Goal: Task Accomplishment & Management: Use online tool/utility

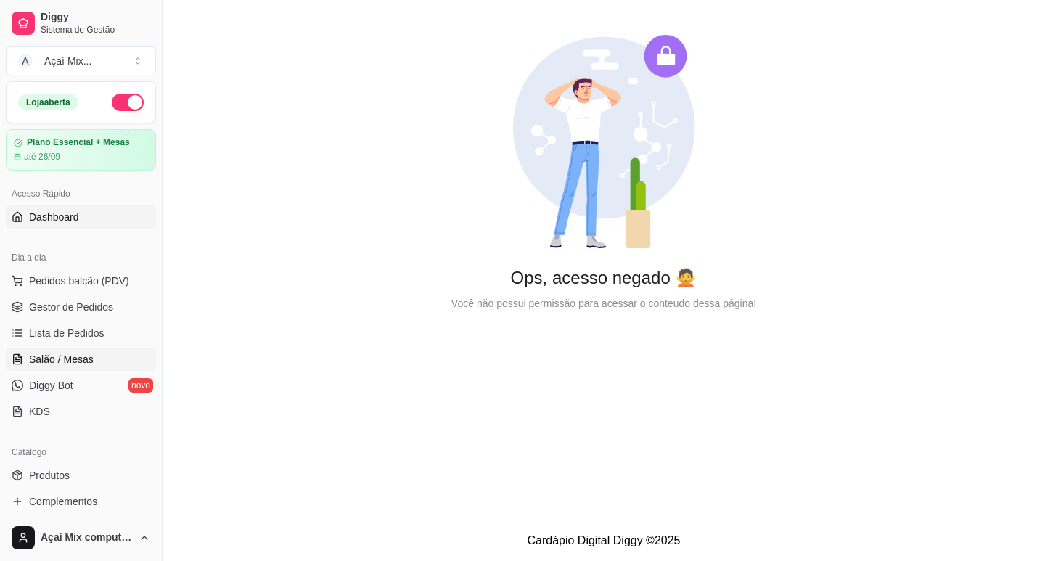
click at [85, 356] on span "Salão / Mesas" at bounding box center [61, 359] width 65 height 15
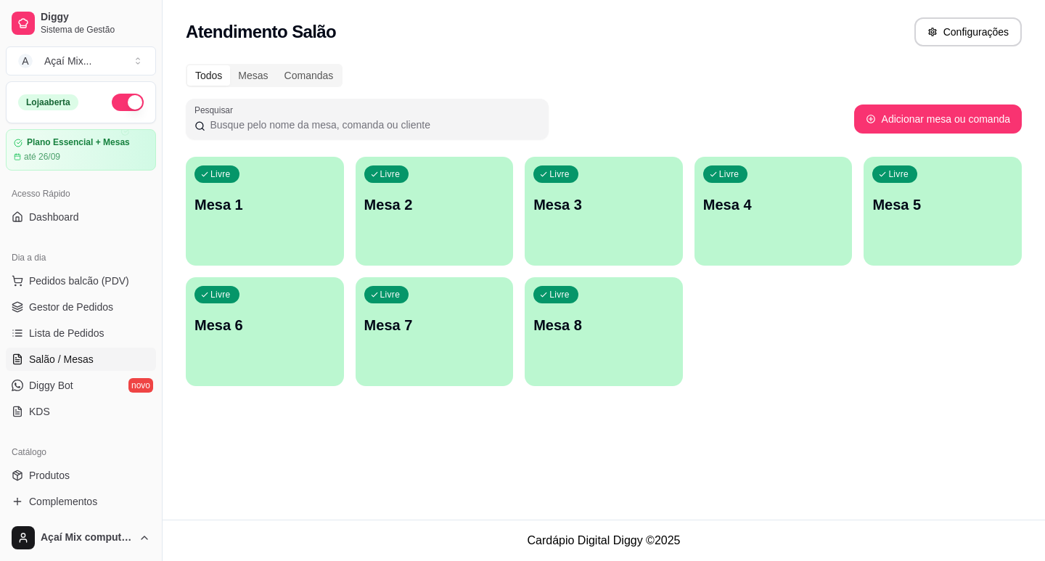
click at [253, 199] on p "Mesa 1" at bounding box center [265, 205] width 141 height 20
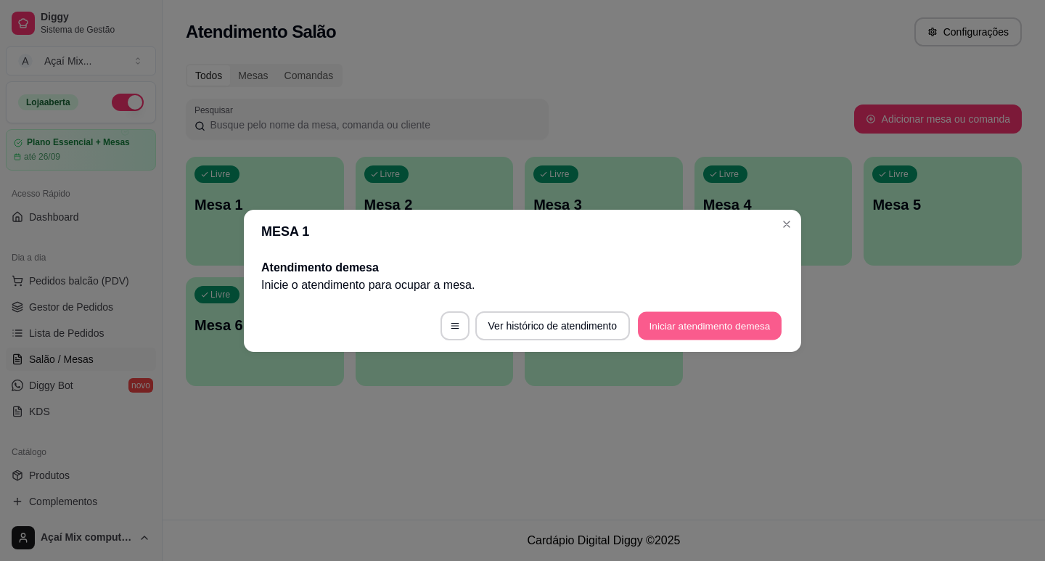
click at [751, 324] on button "Iniciar atendimento de mesa" at bounding box center [710, 325] width 144 height 28
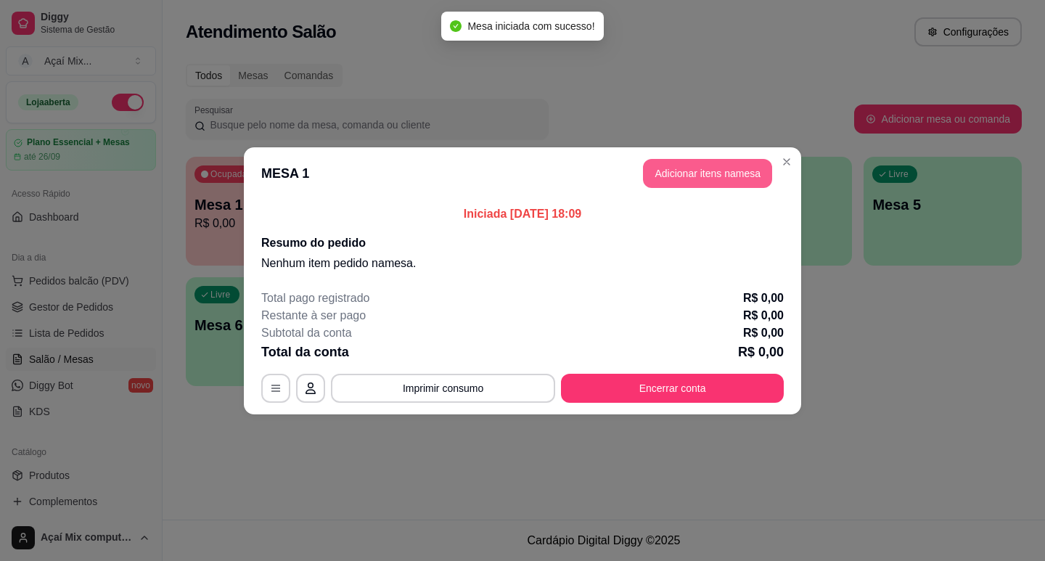
click at [745, 176] on button "Adicionar itens na mesa" at bounding box center [707, 173] width 129 height 29
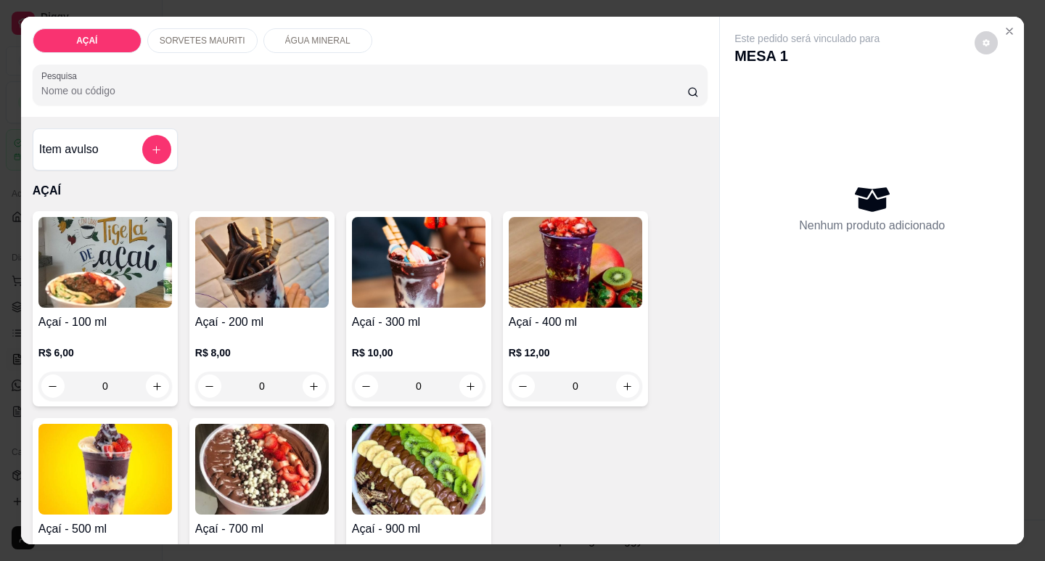
click at [604, 292] on img at bounding box center [576, 262] width 134 height 91
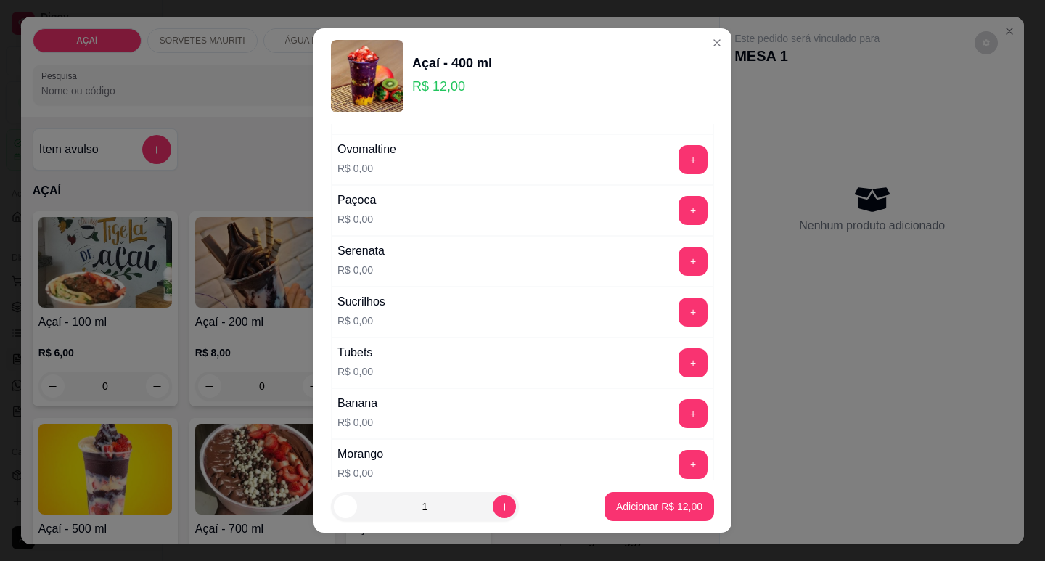
scroll to position [1887, 0]
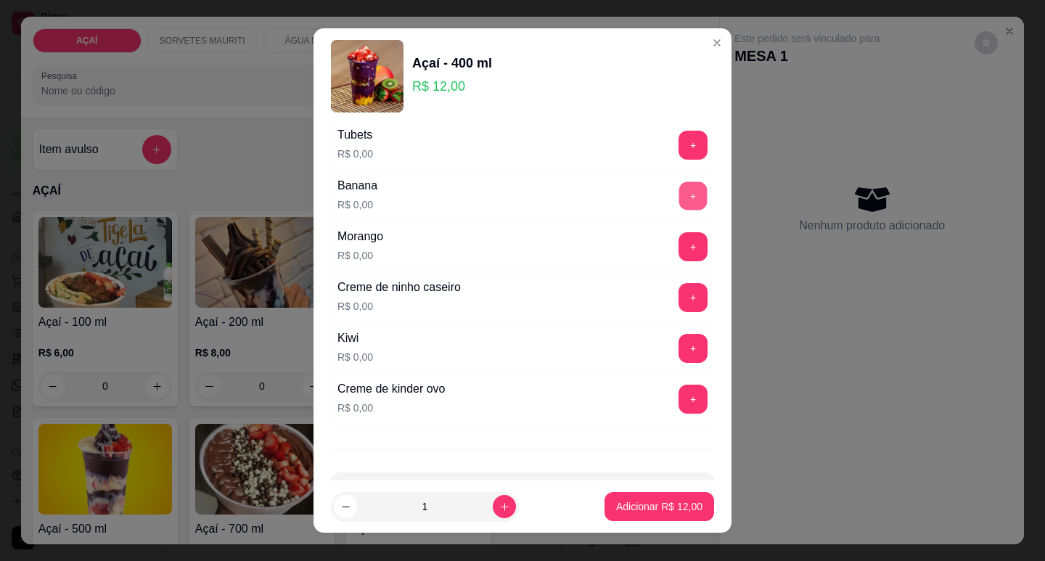
click at [679, 189] on button "+" at bounding box center [693, 195] width 28 height 28
click at [679, 233] on button "+" at bounding box center [693, 246] width 28 height 28
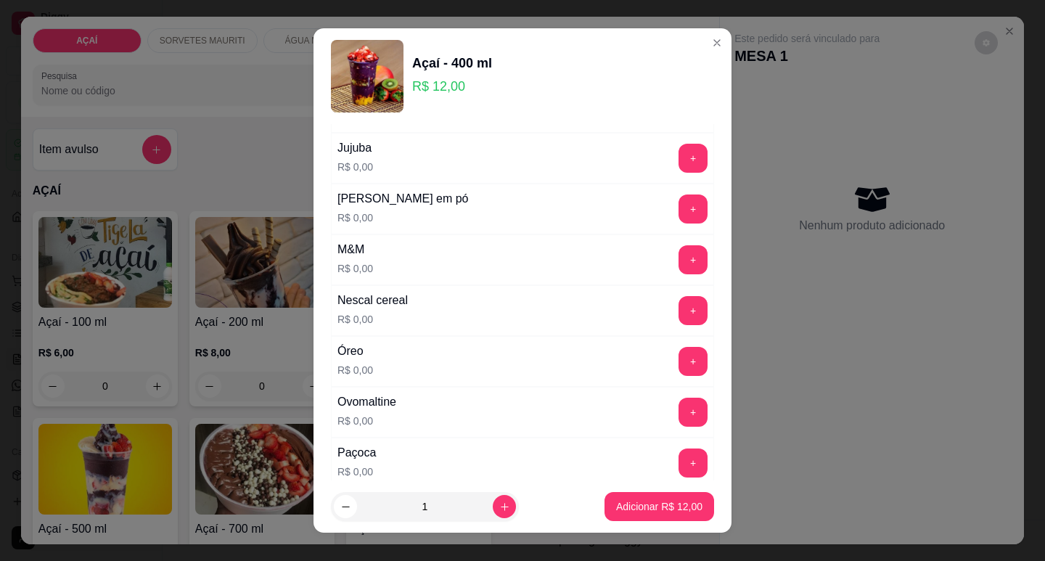
scroll to position [1379, 0]
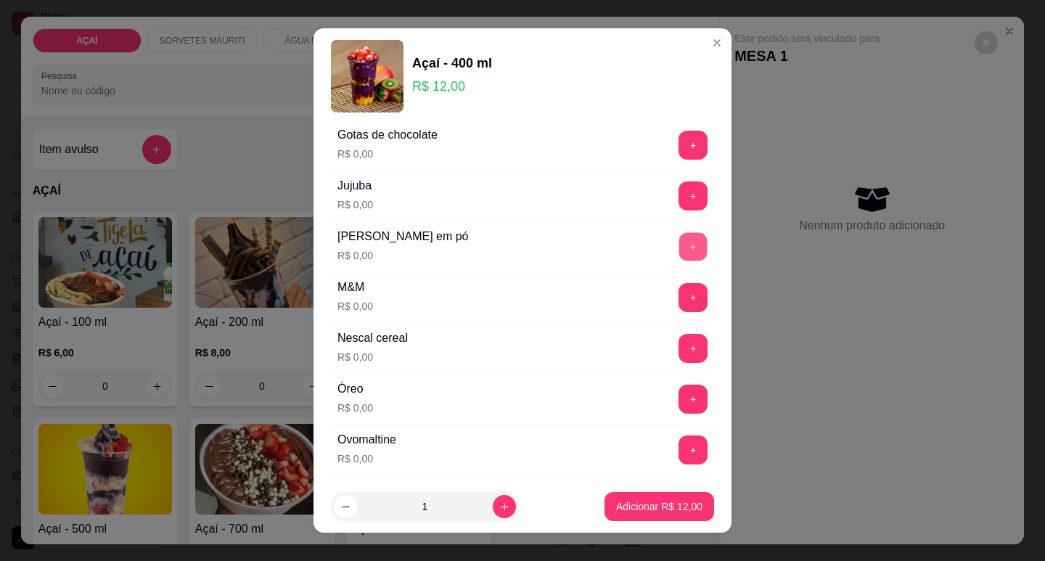
click at [679, 239] on button "+" at bounding box center [693, 246] width 28 height 28
click at [633, 493] on button "Adicionar R$ 12,00" at bounding box center [659, 507] width 107 height 28
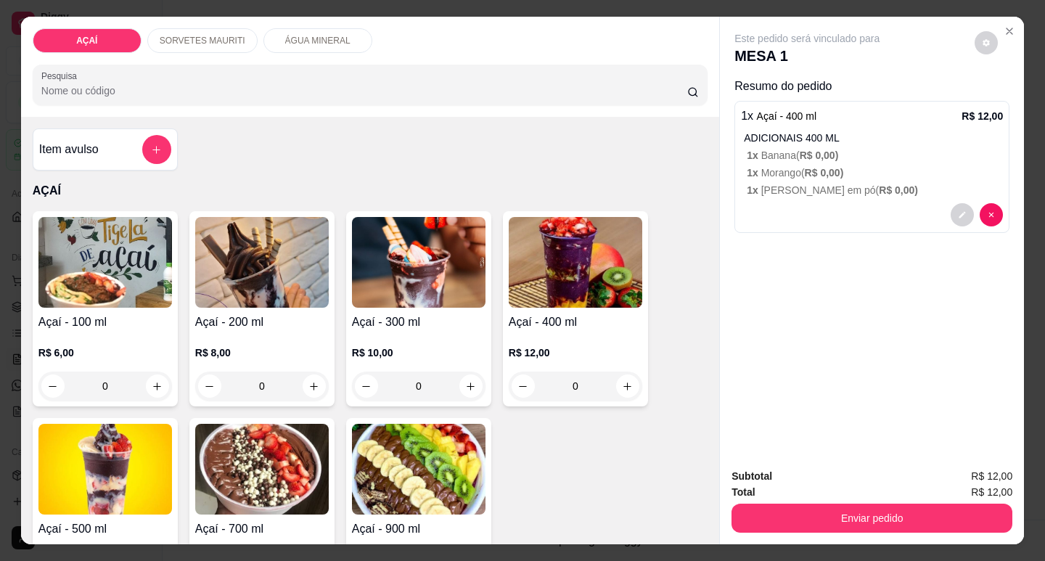
click at [240, 351] on p "R$ 8,00" at bounding box center [262, 353] width 134 height 15
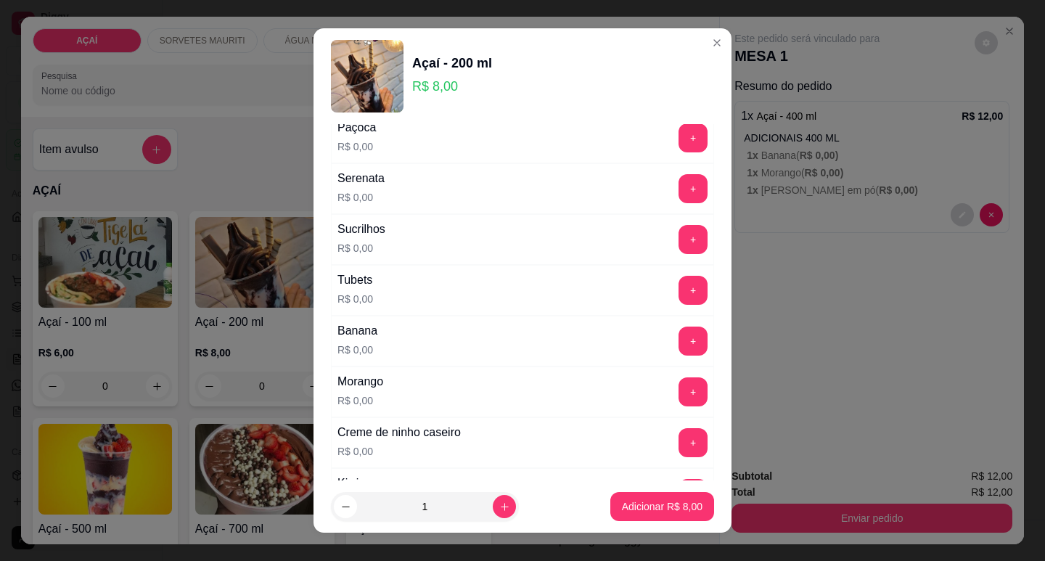
scroll to position [1939, 0]
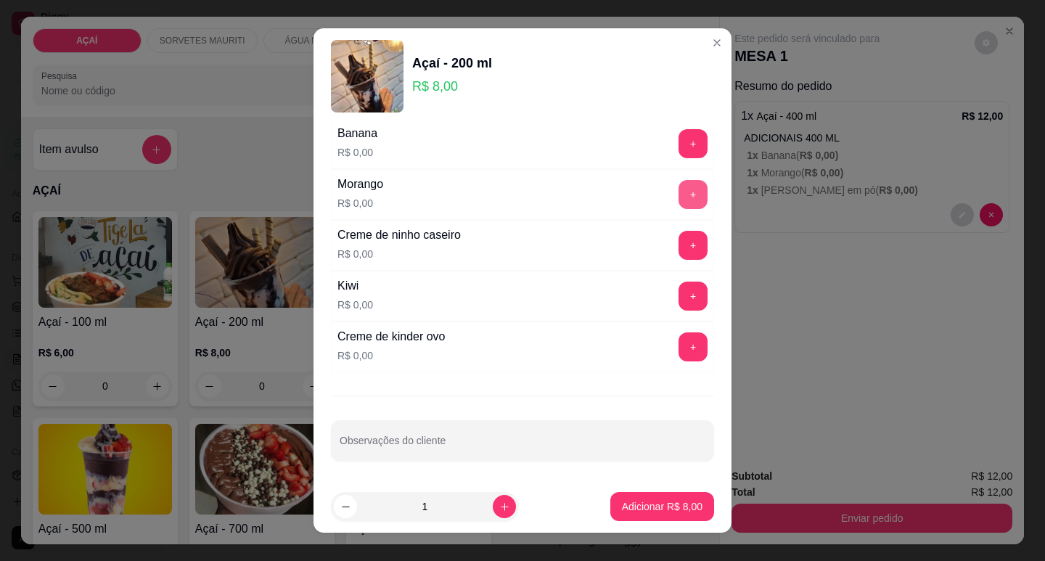
click at [679, 194] on button "+" at bounding box center [693, 194] width 29 height 29
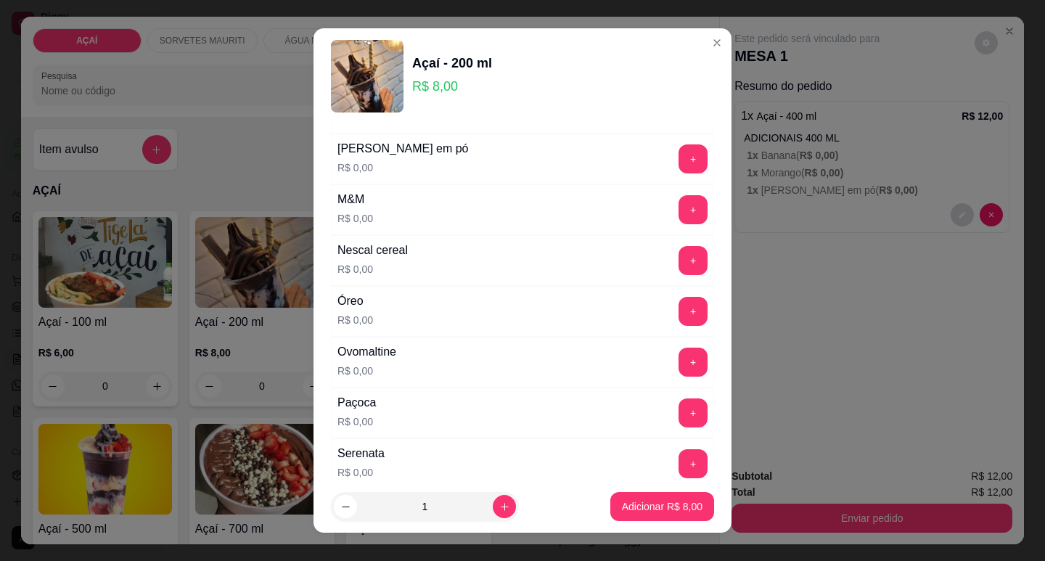
scroll to position [1431, 0]
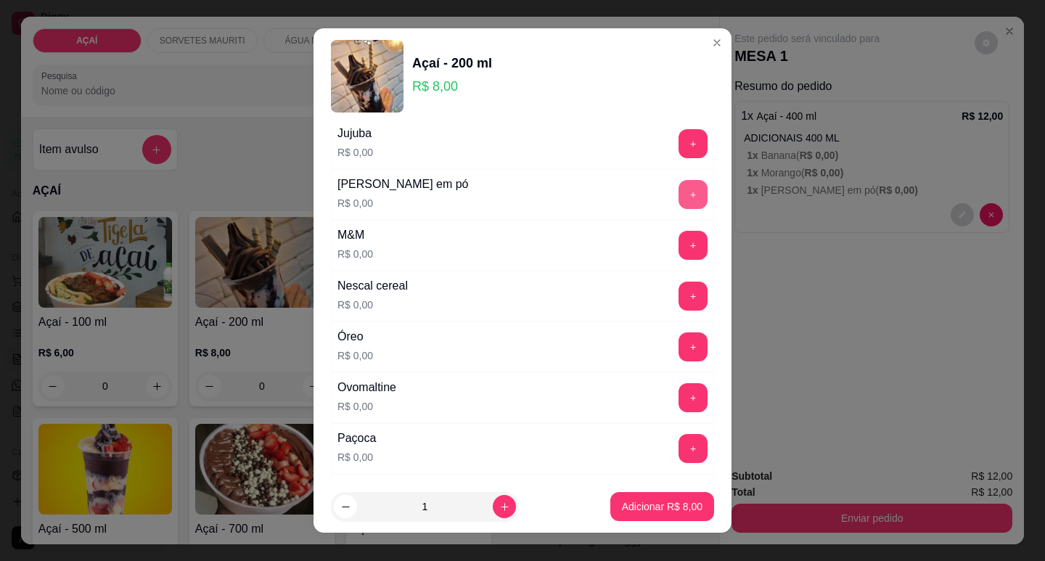
click at [679, 199] on button "+" at bounding box center [693, 194] width 29 height 29
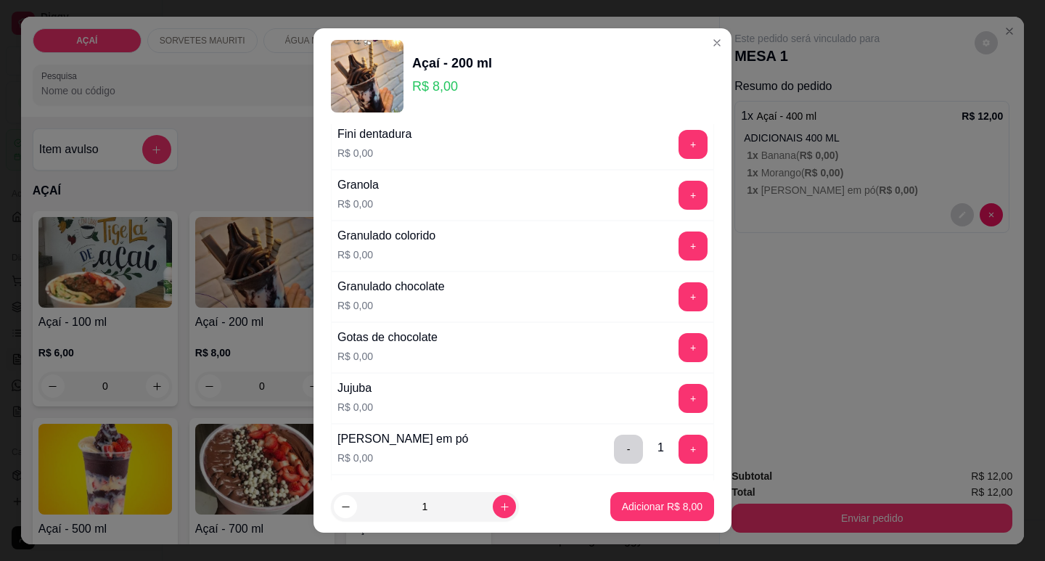
scroll to position [1141, 0]
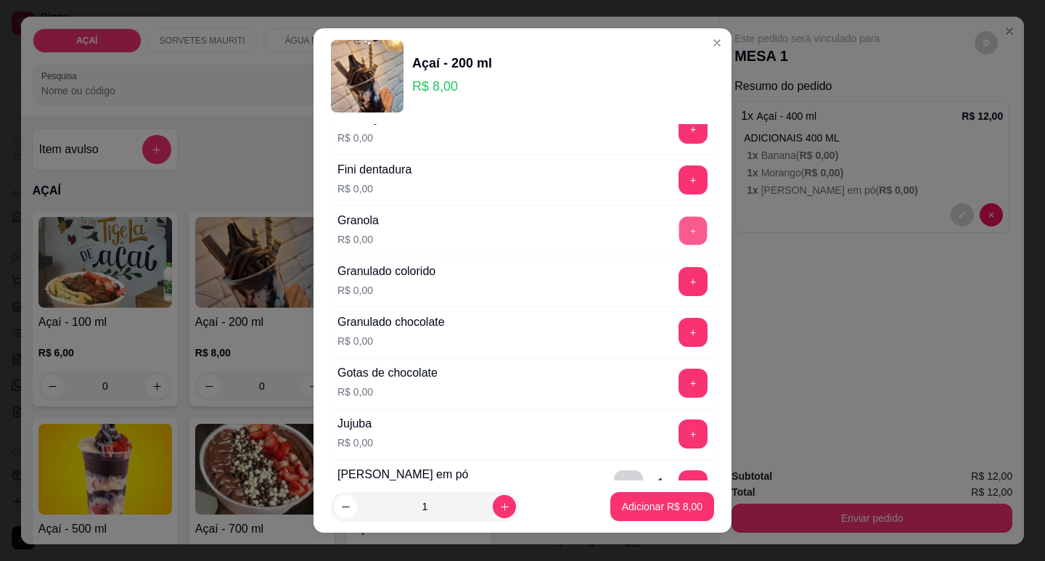
click at [679, 226] on button "+" at bounding box center [693, 230] width 28 height 28
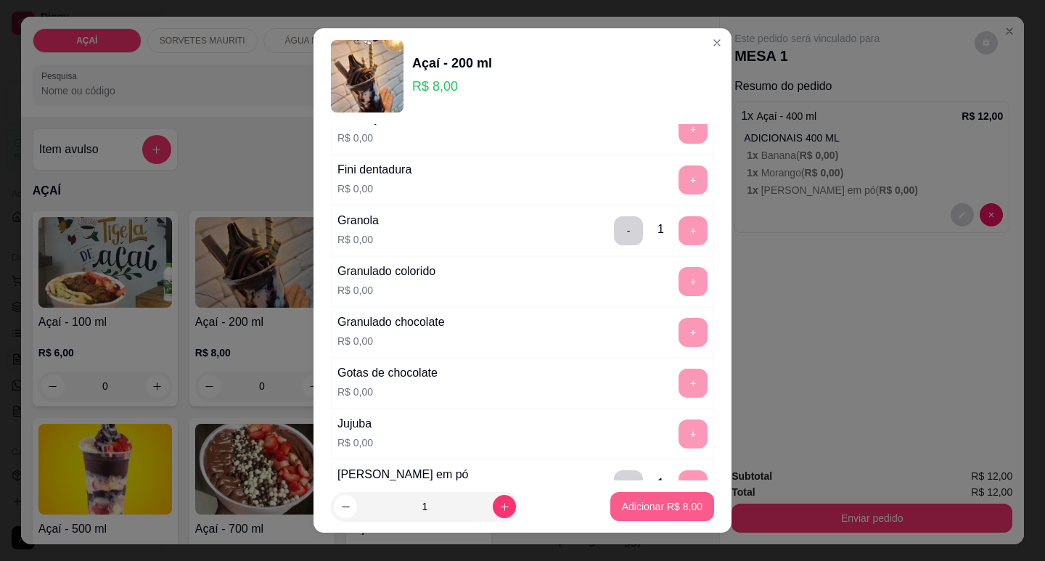
click at [667, 501] on p "Adicionar R$ 8,00" at bounding box center [662, 506] width 81 height 15
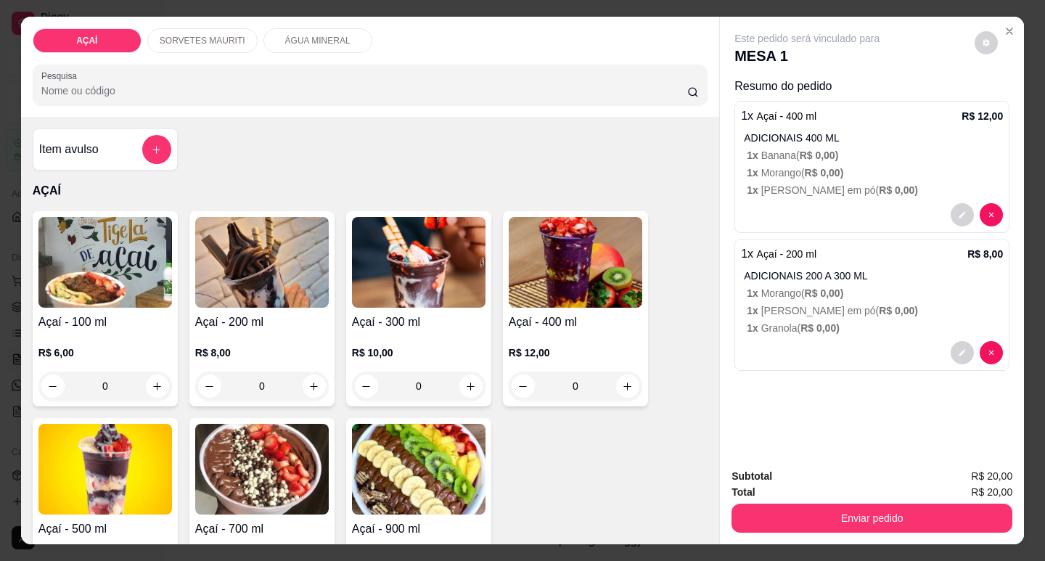
click at [147, 237] on img at bounding box center [105, 262] width 134 height 91
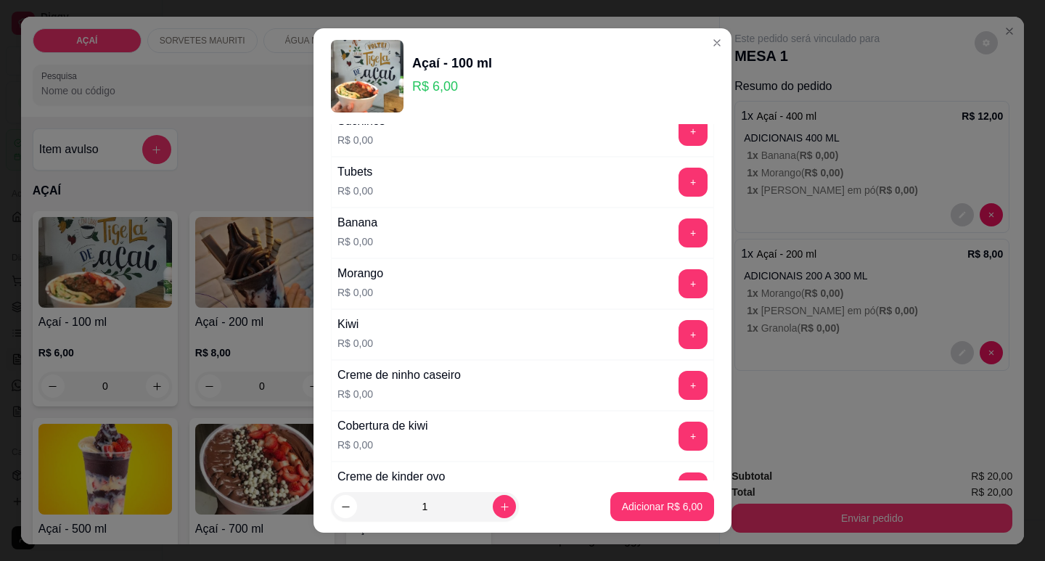
scroll to position [1815, 0]
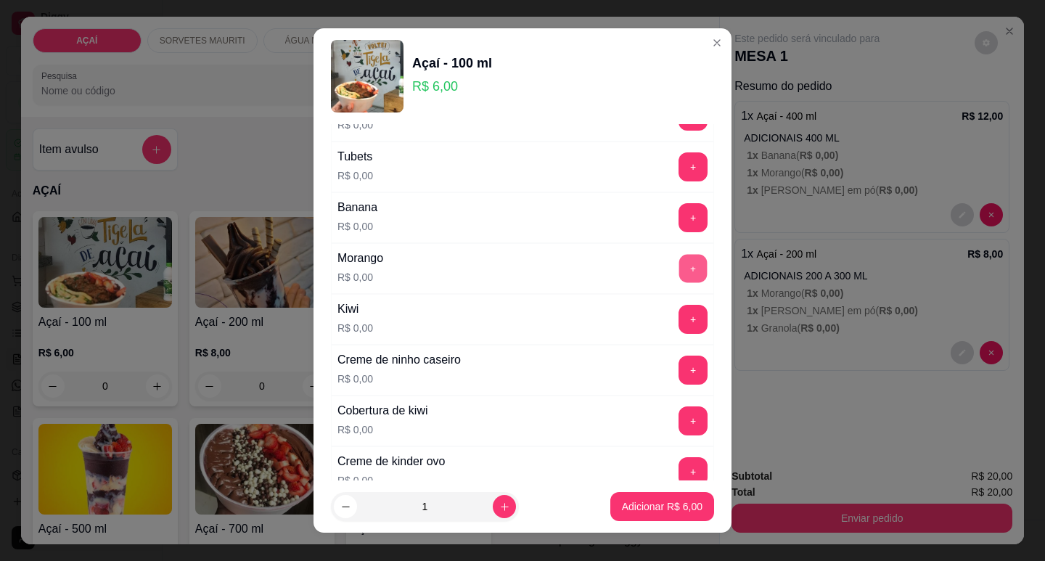
click at [679, 259] on button "+" at bounding box center [693, 268] width 28 height 28
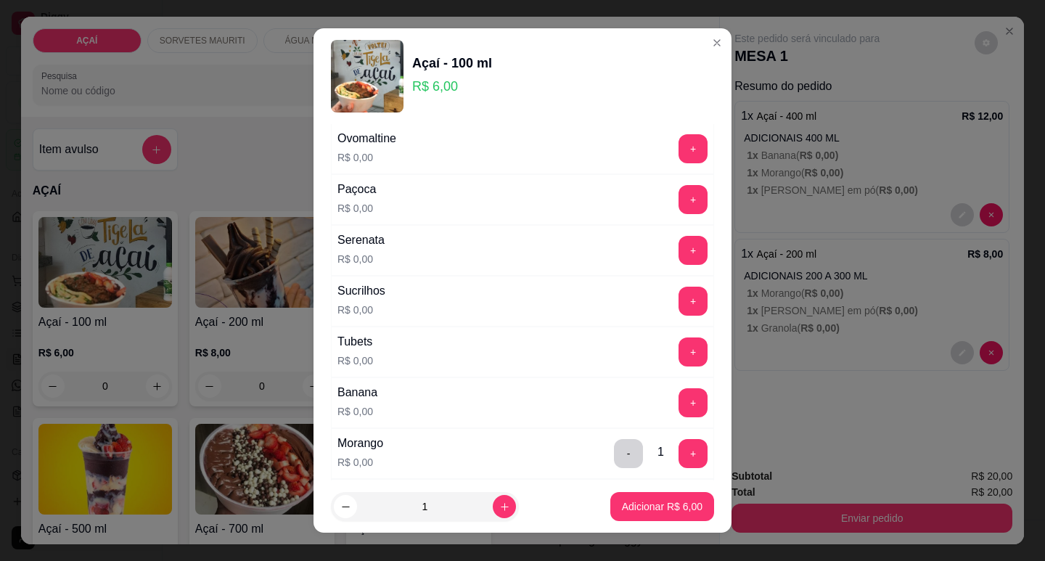
scroll to position [1597, 0]
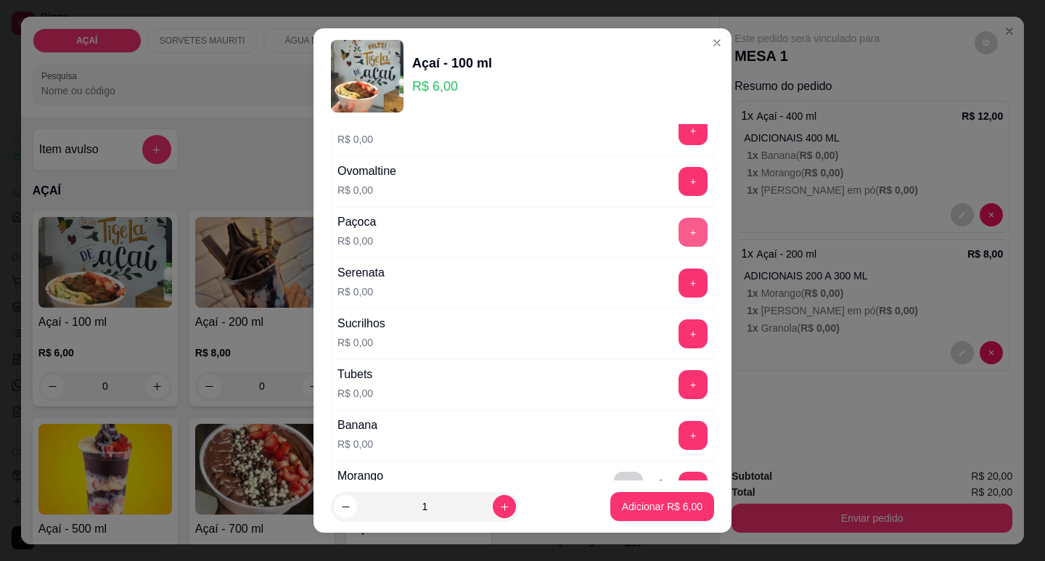
click at [679, 222] on button "+" at bounding box center [693, 232] width 29 height 29
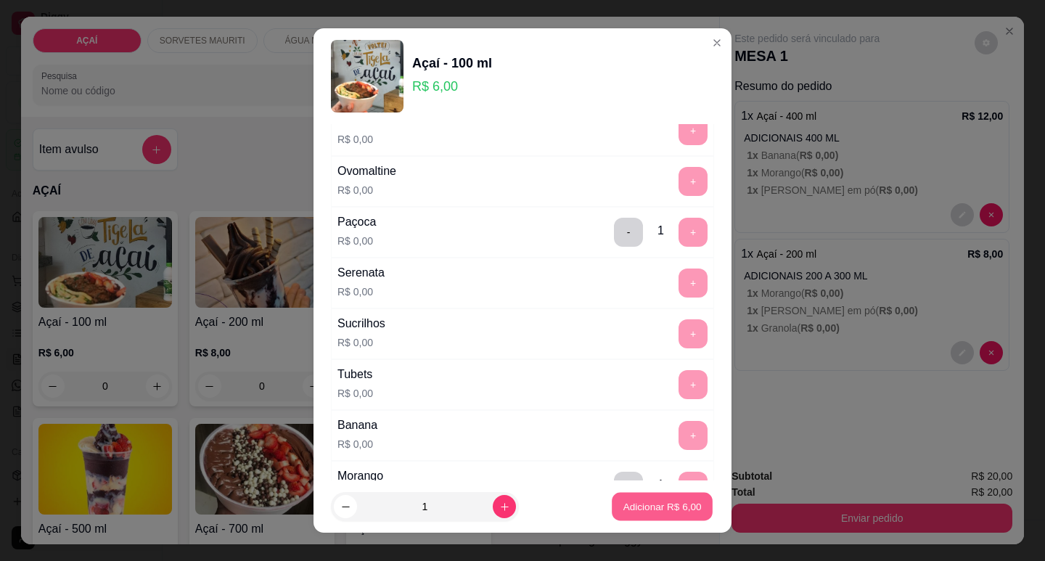
click at [652, 500] on p "Adicionar R$ 6,00" at bounding box center [662, 507] width 78 height 14
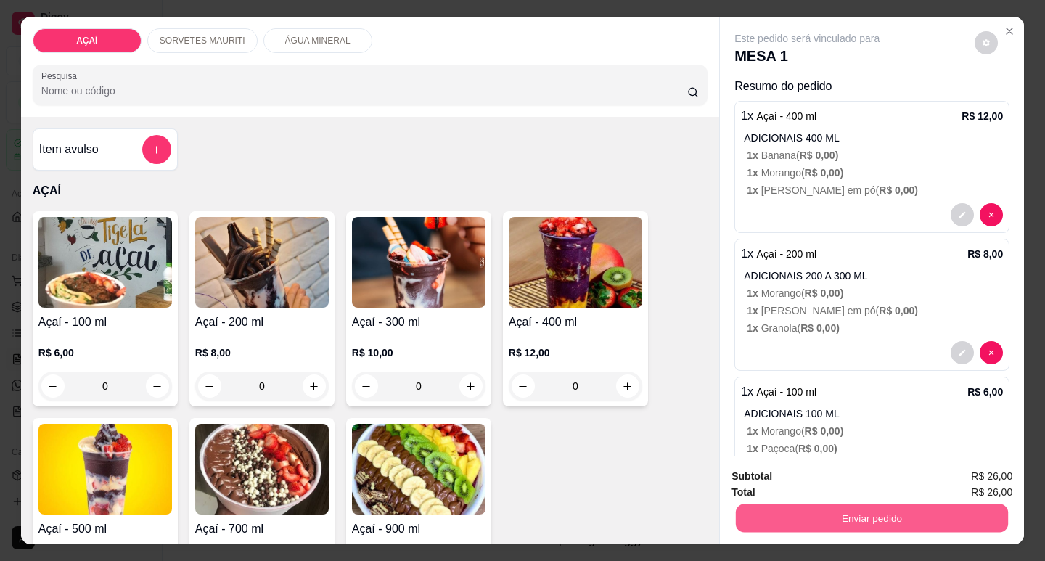
click at [814, 507] on button "Enviar pedido" at bounding box center [872, 518] width 272 height 28
click at [812, 478] on button "Não registrar e enviar pedido" at bounding box center [823, 477] width 151 height 28
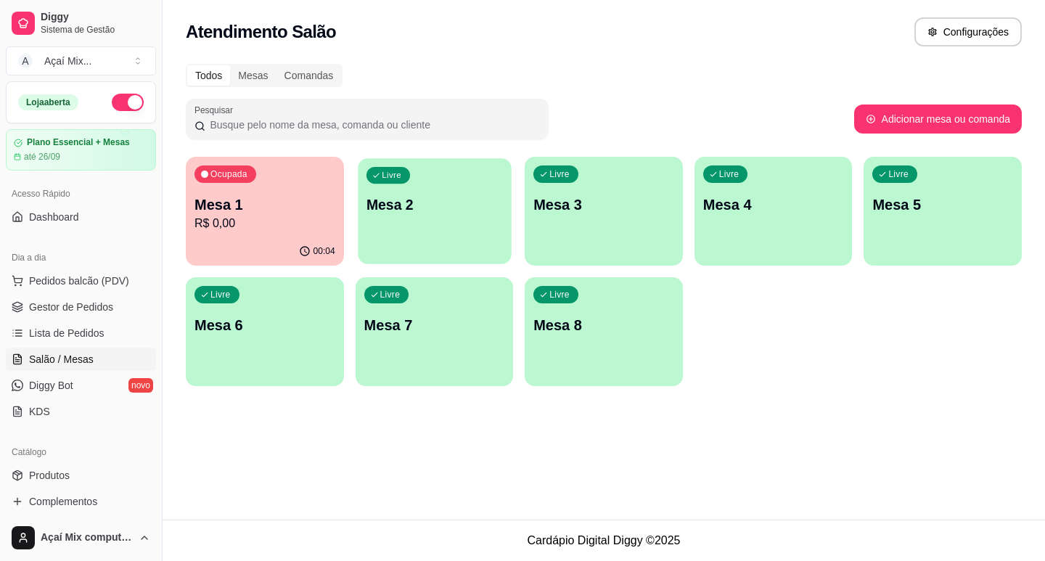
click at [457, 233] on div "Livre Mesa 2" at bounding box center [434, 202] width 153 height 89
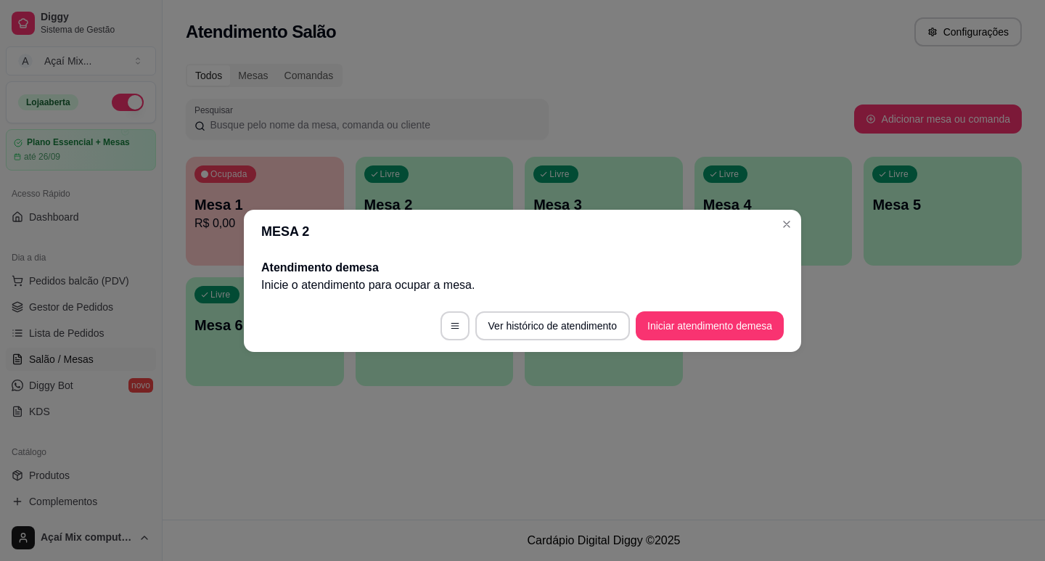
click at [745, 340] on footer "Ver histórico de atendimento Iniciar atendimento de mesa" at bounding box center [522, 326] width 557 height 52
click at [746, 322] on button "Iniciar atendimento de mesa" at bounding box center [710, 325] width 148 height 29
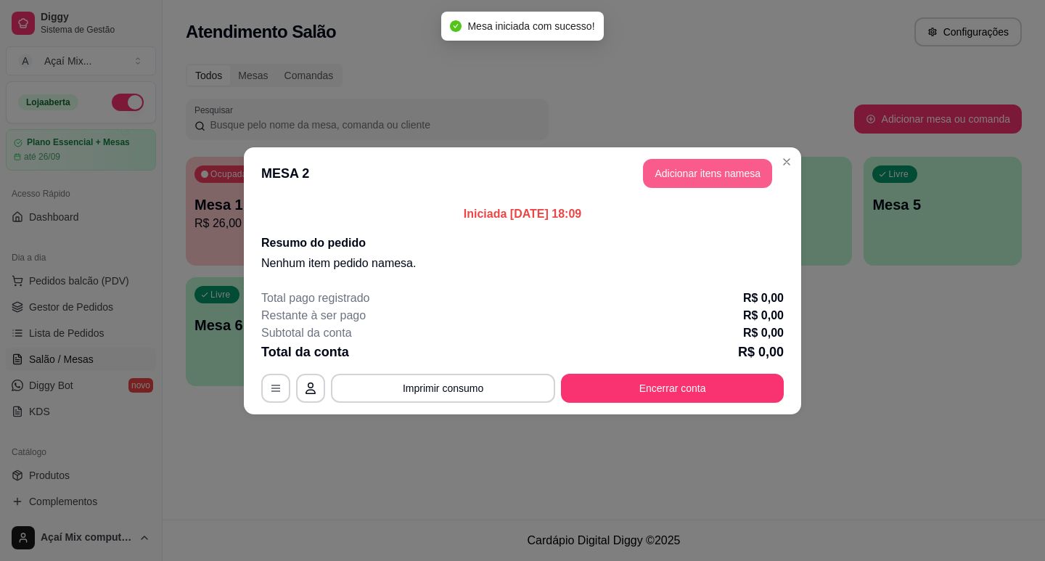
click at [659, 169] on button "Adicionar itens na mesa" at bounding box center [707, 173] width 129 height 29
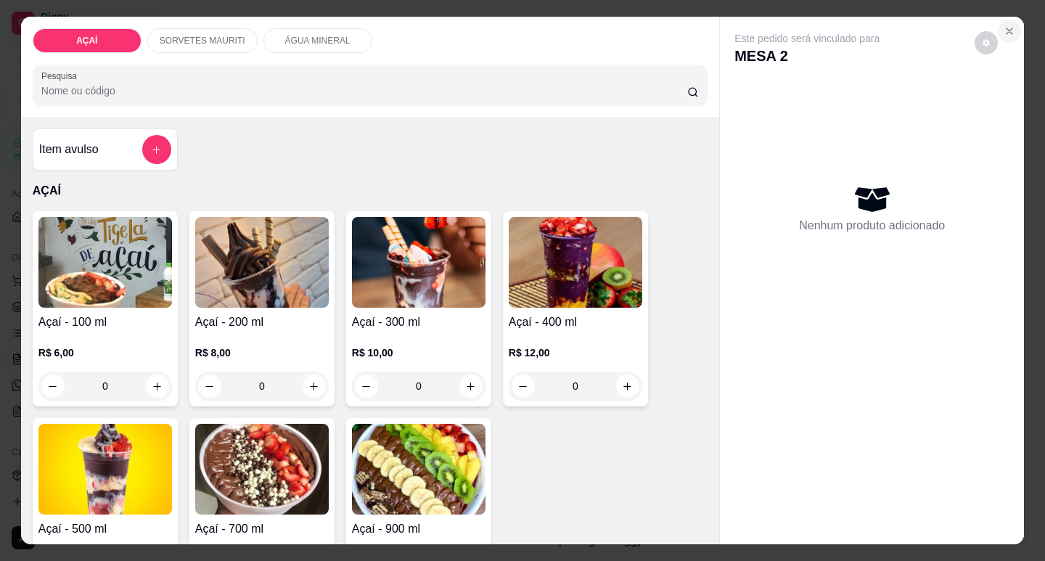
click at [1008, 20] on button "Close" at bounding box center [1009, 31] width 23 height 23
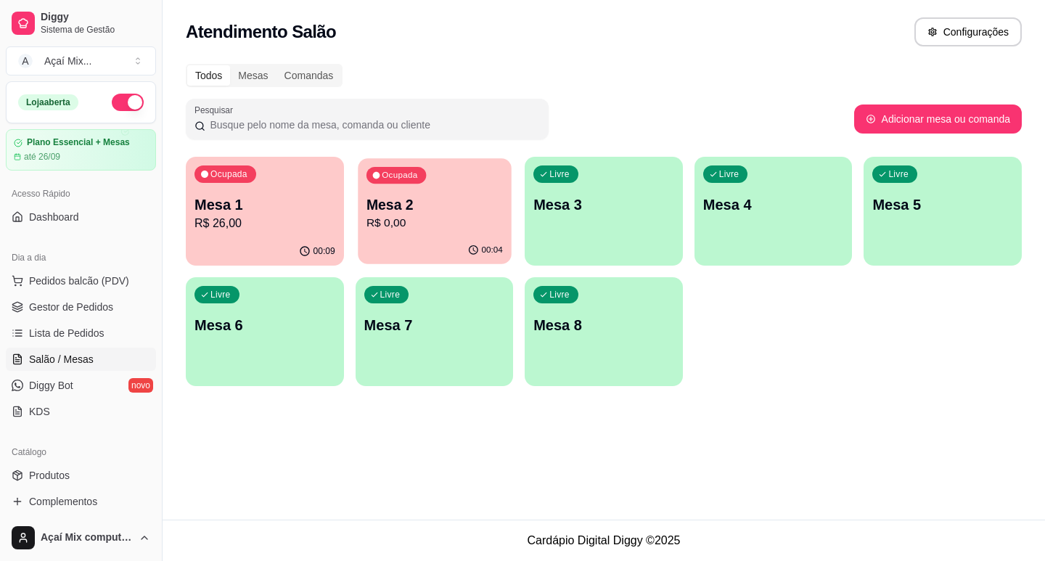
click at [383, 229] on p "R$ 0,00" at bounding box center [434, 223] width 136 height 17
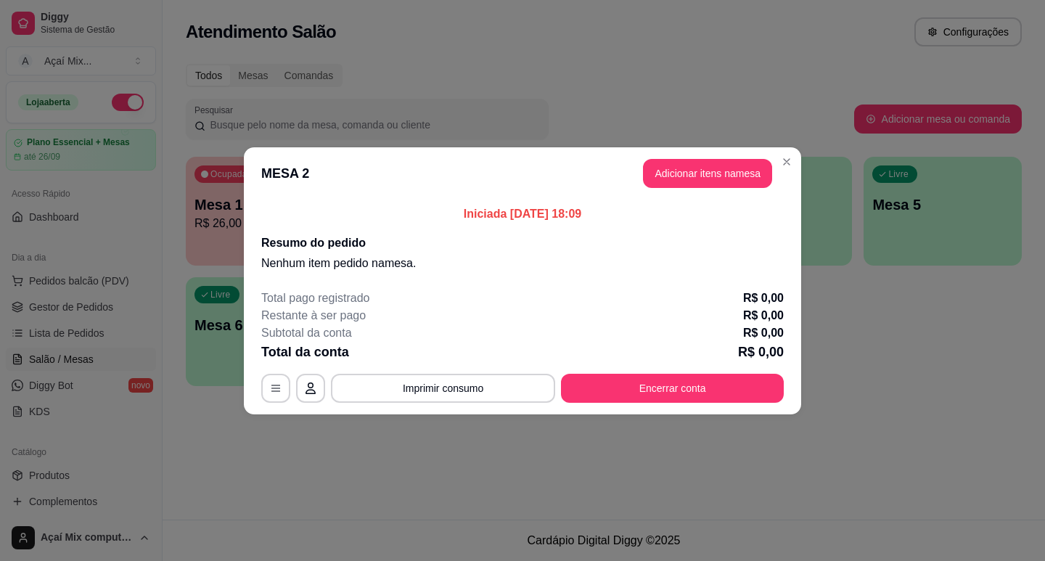
click at [744, 372] on div "Total pago registrado R$ 0,00 Restante à ser pago R$ 0,00 Subtotal da conta R$ …" at bounding box center [522, 346] width 523 height 113
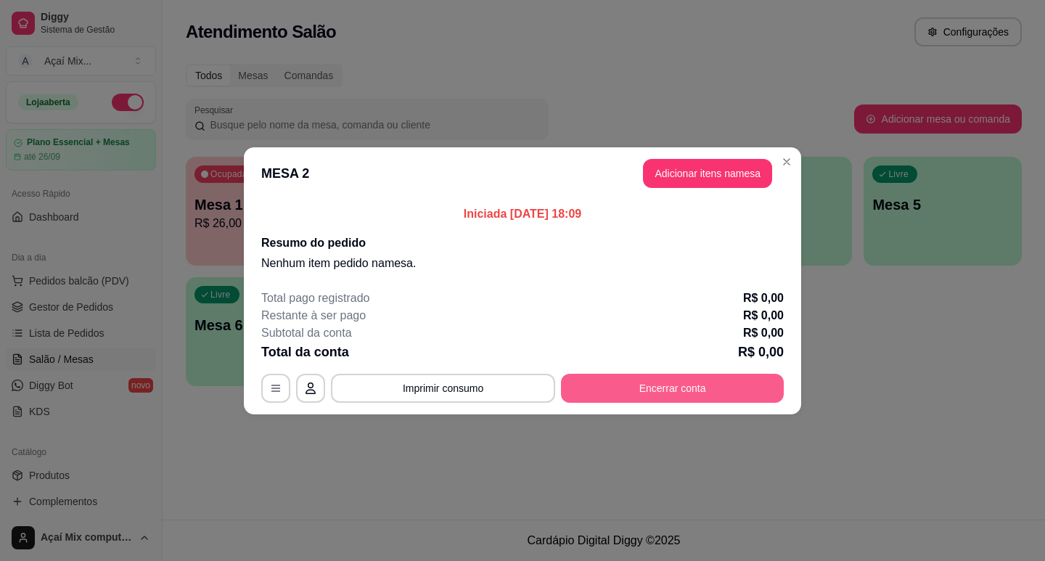
click at [745, 373] on div "Total pago registrado R$ 0,00 Restante à ser pago R$ 0,00 Subtotal da conta R$ …" at bounding box center [522, 346] width 523 height 113
click at [745, 374] on div "MESA 2 Tempo de permanência: 4 minutos Cod. Segurança: 7653 Qtd. de Pedidos: 0 …" at bounding box center [522, 388] width 523 height 29
click at [703, 385] on button "Encerrar conta" at bounding box center [673, 388] width 216 height 28
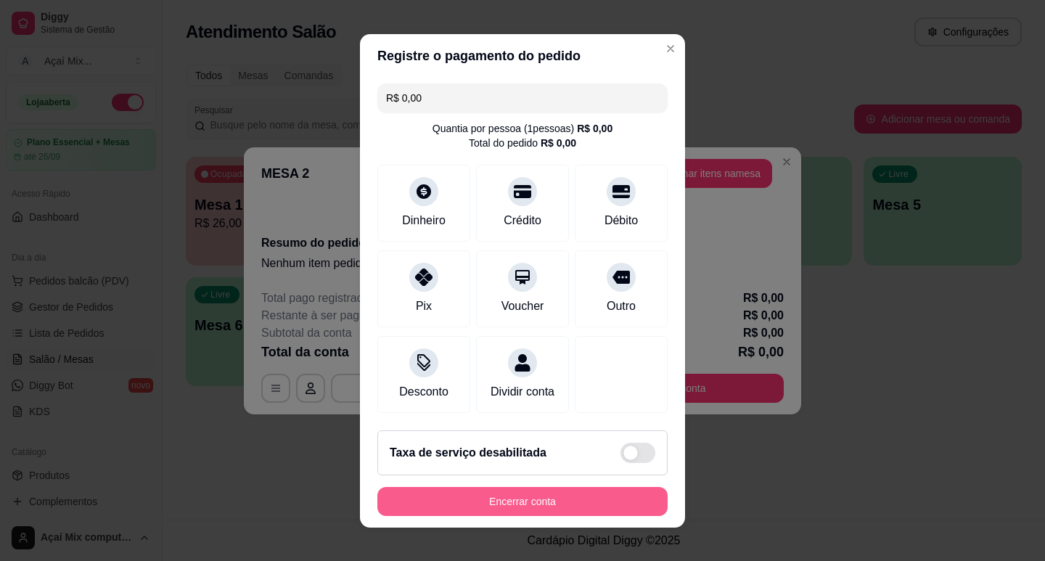
click at [459, 498] on button "Encerrar conta" at bounding box center [522, 501] width 290 height 29
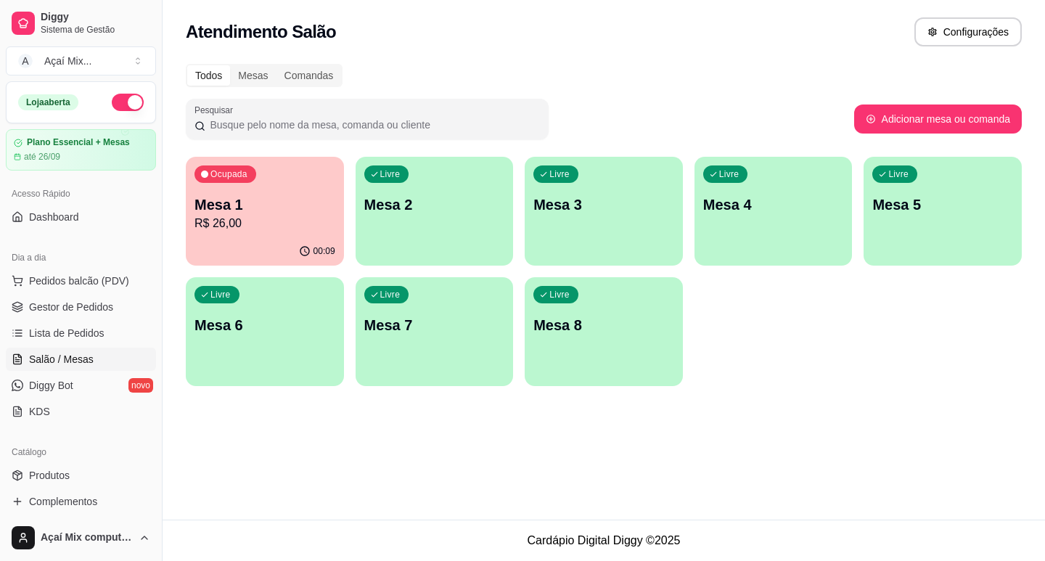
click at [202, 213] on p "Mesa 1" at bounding box center [265, 205] width 141 height 20
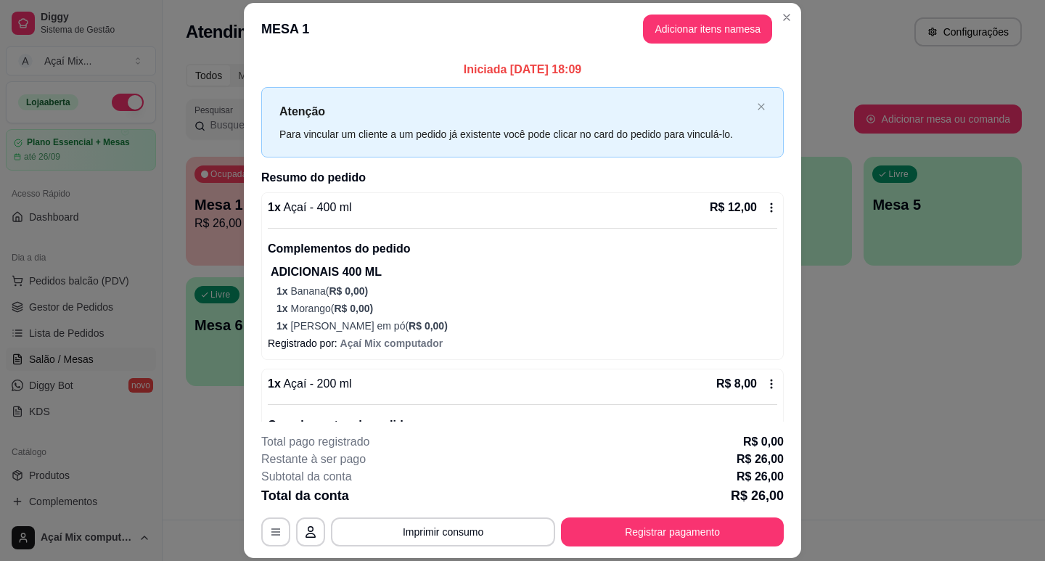
click at [330, 216] on p "1 x Açaí - 400 ml" at bounding box center [310, 207] width 84 height 17
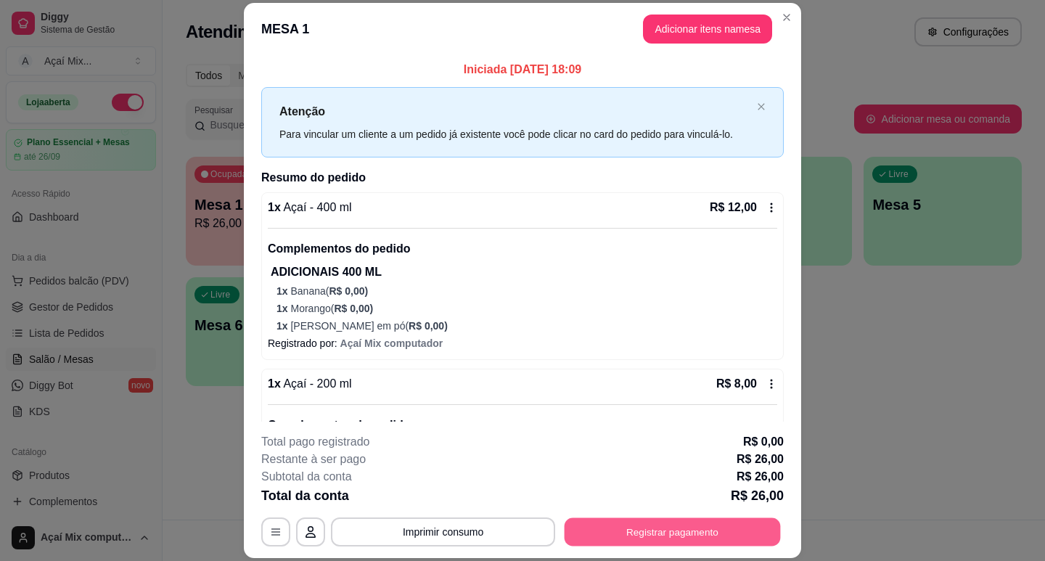
click at [679, 528] on button "Registrar pagamento" at bounding box center [673, 532] width 216 height 28
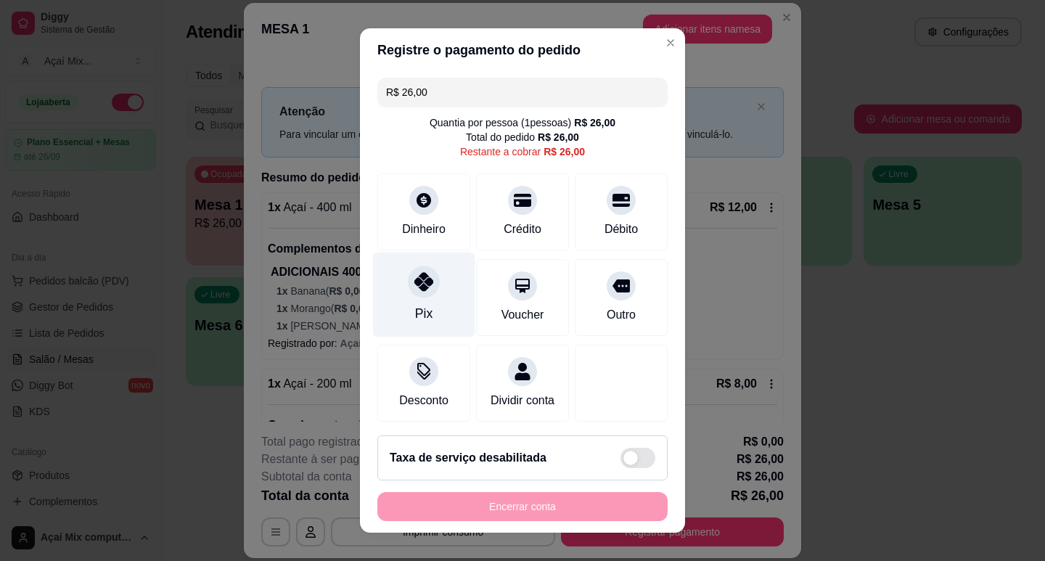
click at [414, 285] on icon at bounding box center [423, 281] width 19 height 19
type input "R$ 0,00"
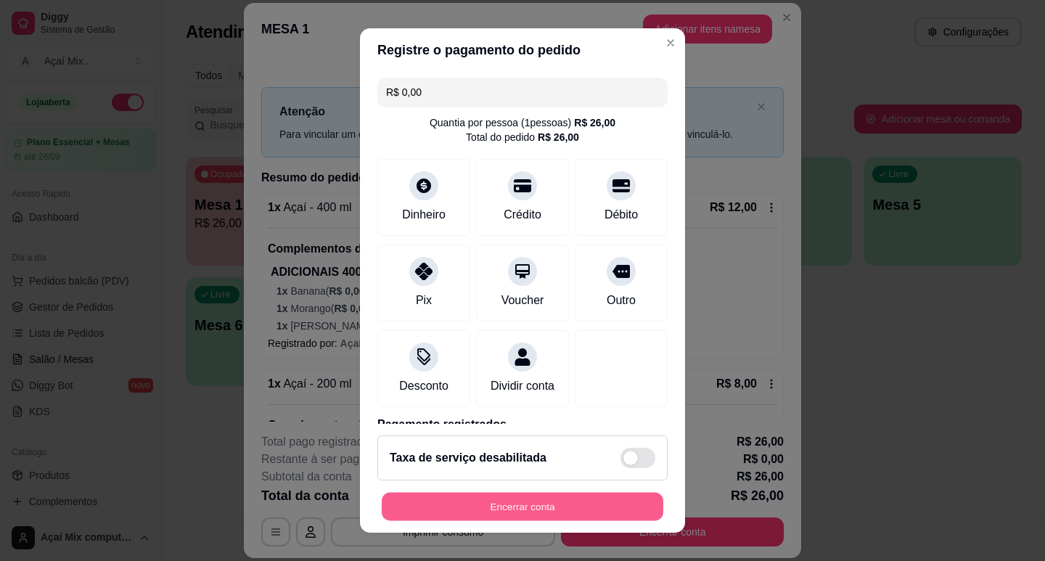
click at [565, 495] on button "Encerrar conta" at bounding box center [523, 507] width 282 height 28
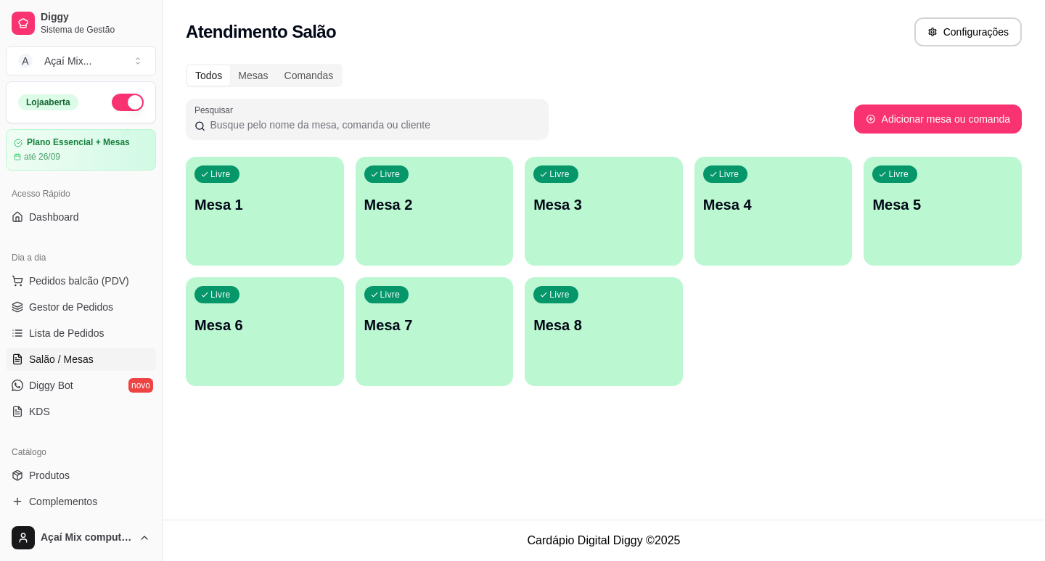
click at [255, 232] on div "Livre Mesa 1" at bounding box center [265, 202] width 158 height 91
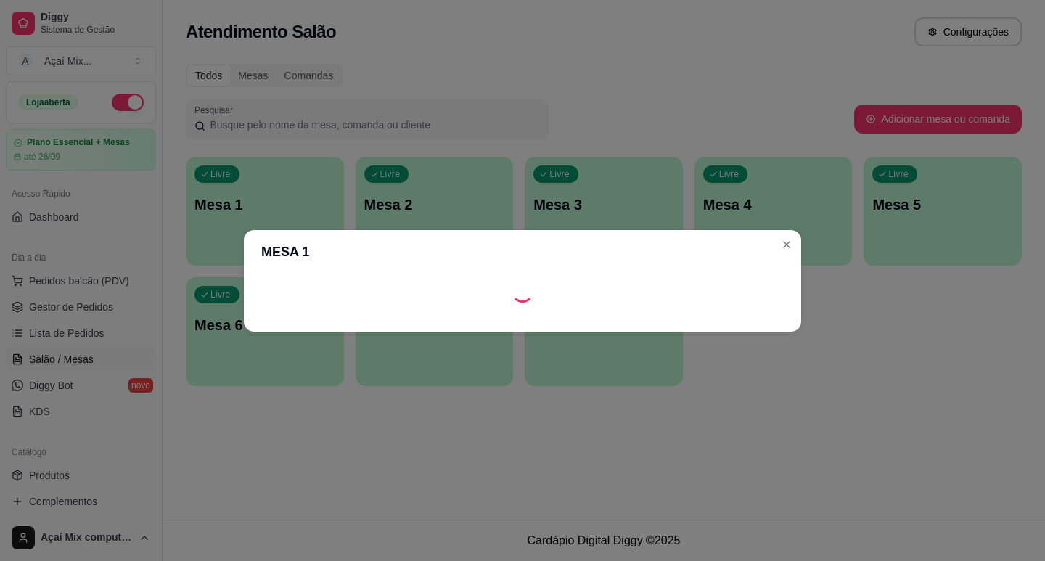
click at [788, 302] on div at bounding box center [522, 291] width 557 height 35
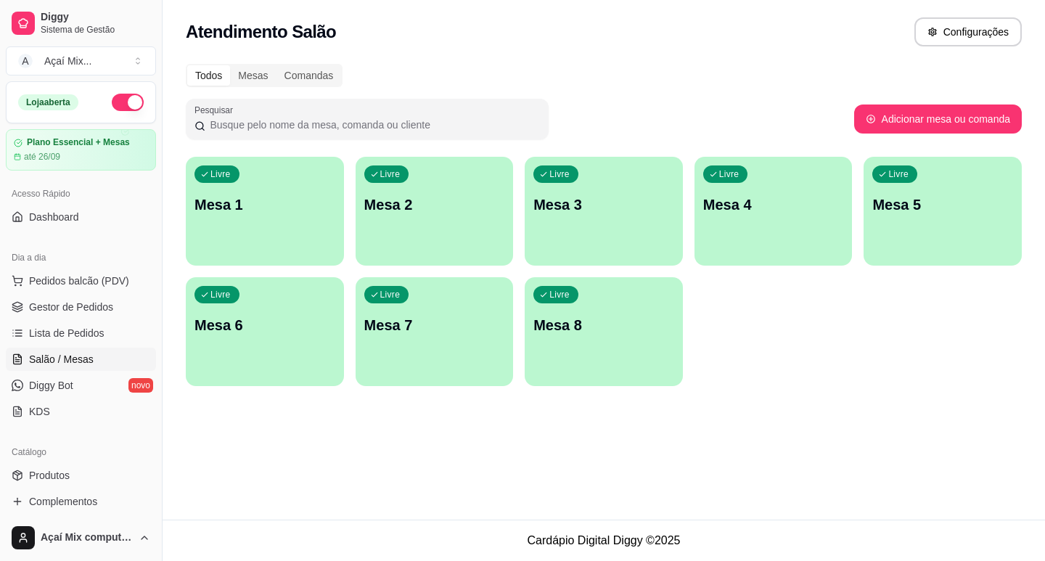
click at [422, 239] on div "Livre Mesa 2" at bounding box center [435, 202] width 158 height 91
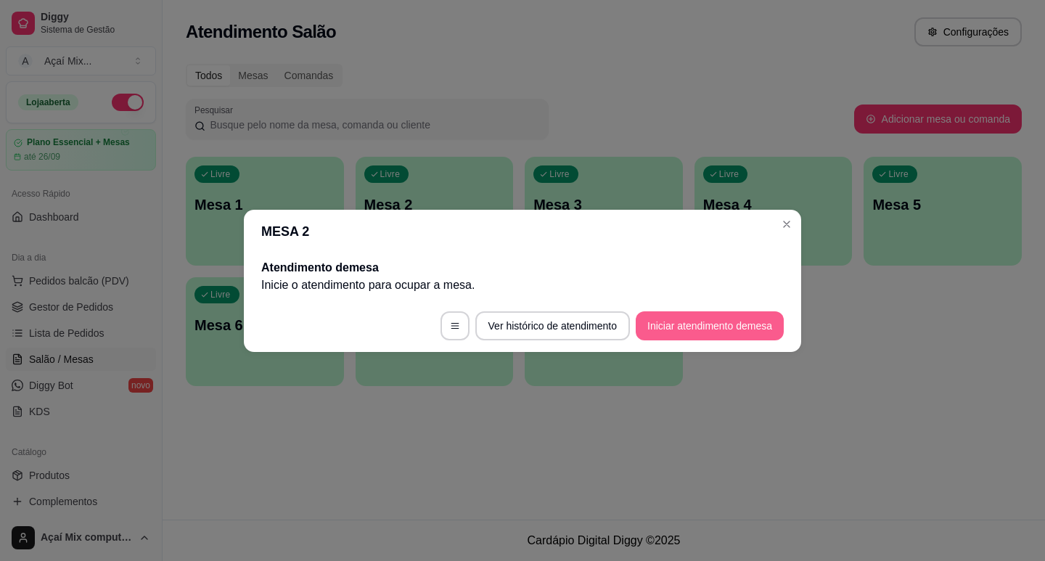
click at [755, 332] on button "Iniciar atendimento de mesa" at bounding box center [710, 325] width 148 height 29
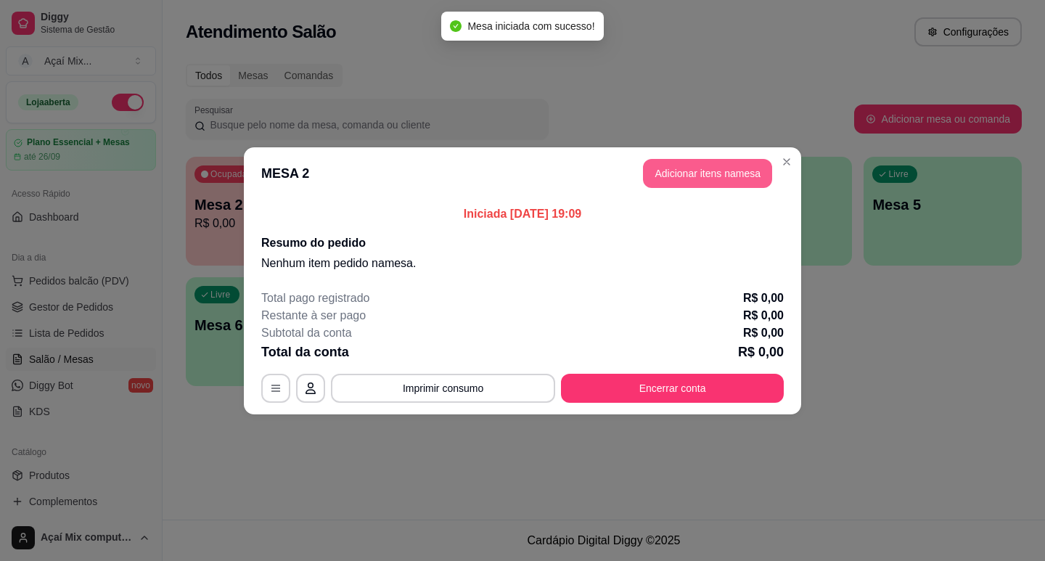
click at [717, 173] on button "Adicionar itens na mesa" at bounding box center [707, 173] width 129 height 29
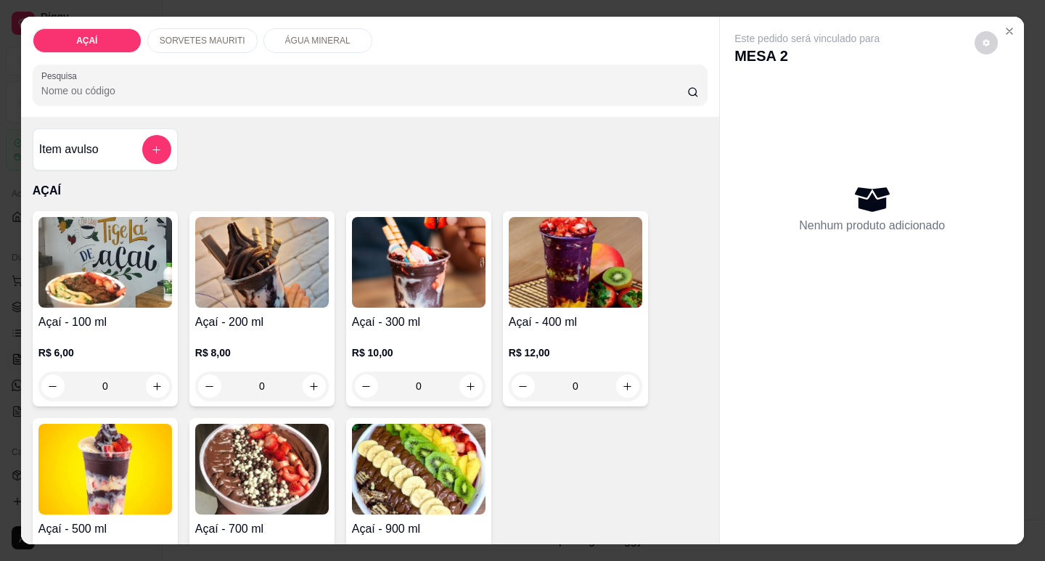
click at [95, 346] on p "R$ 6,00" at bounding box center [105, 353] width 134 height 15
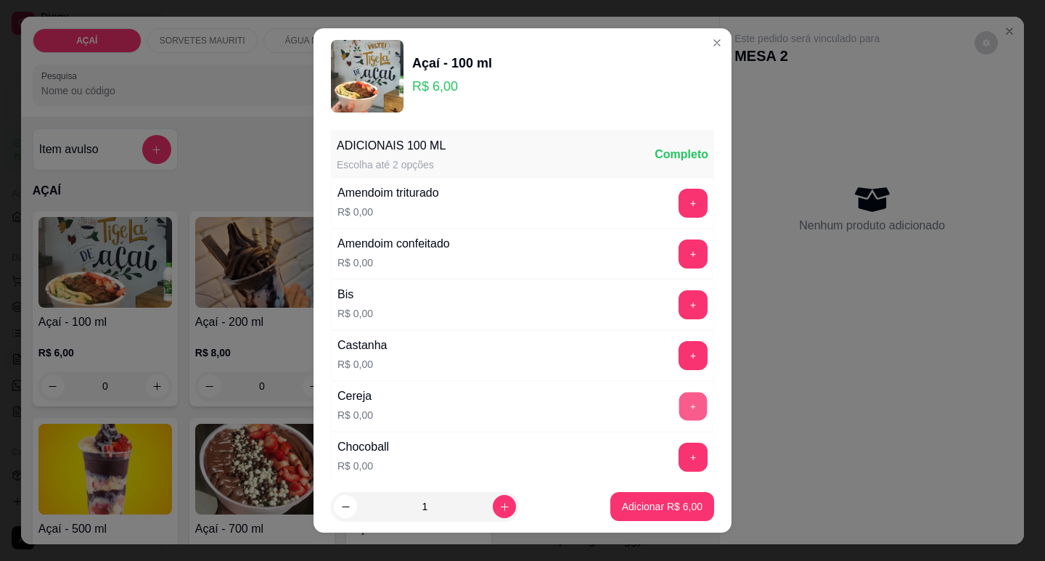
click at [679, 413] on button "+" at bounding box center [693, 406] width 28 height 28
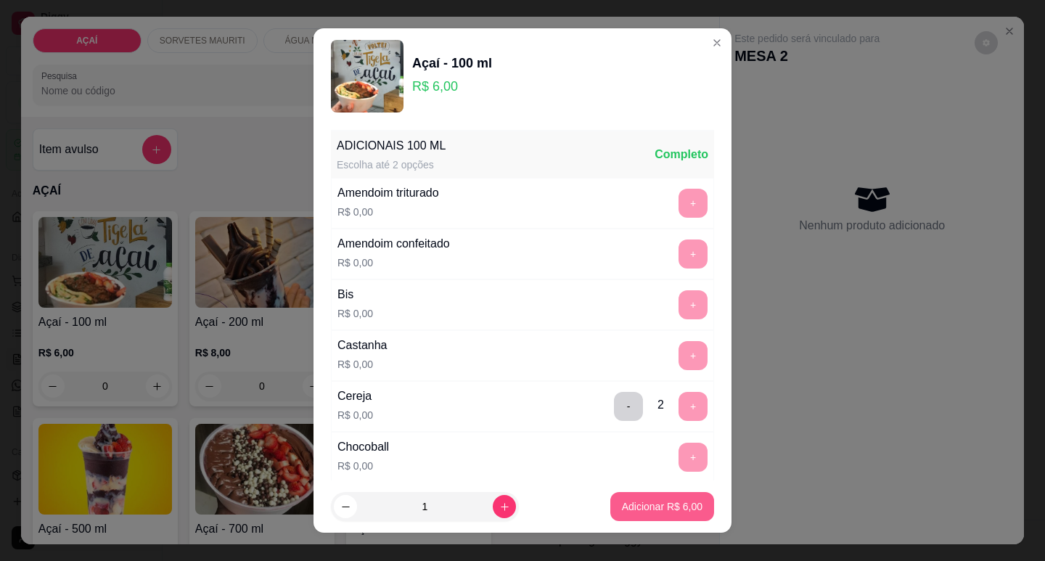
click at [661, 499] on p "Adicionar R$ 6,00" at bounding box center [662, 506] width 81 height 15
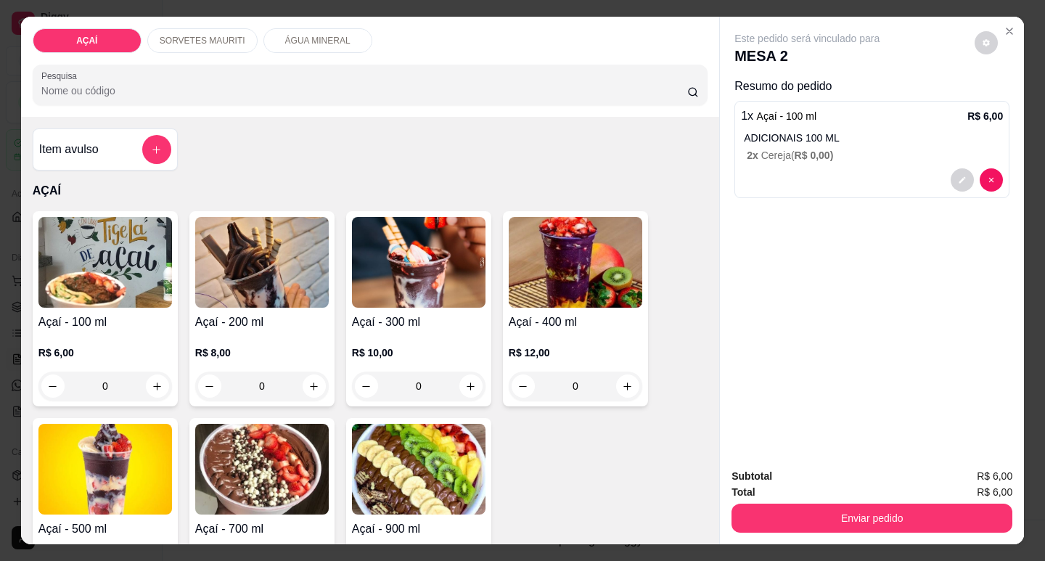
click at [97, 322] on h4 "Açaí - 100 ml" at bounding box center [105, 322] width 134 height 17
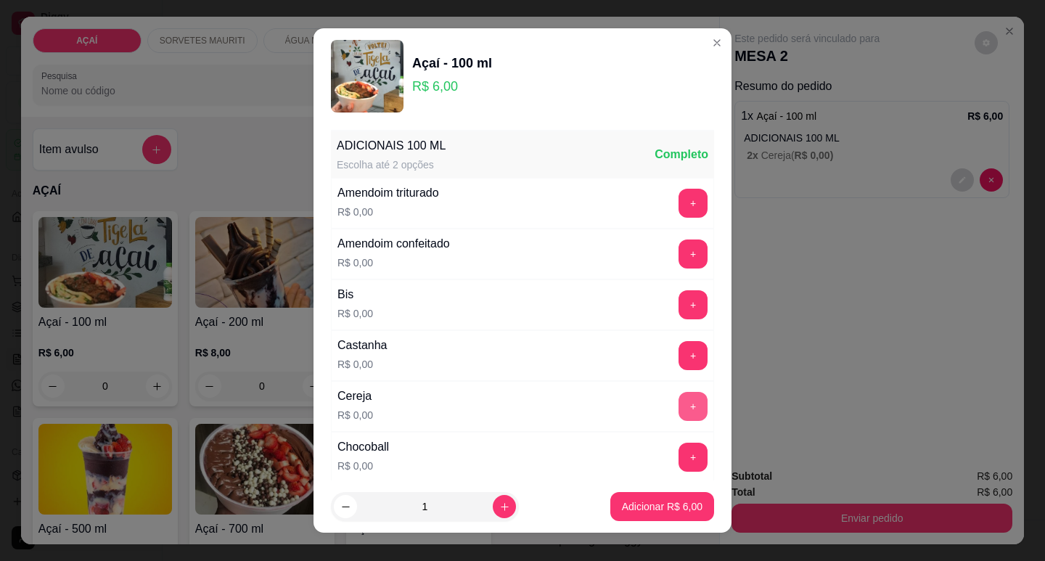
click at [679, 412] on button "+" at bounding box center [693, 406] width 29 height 29
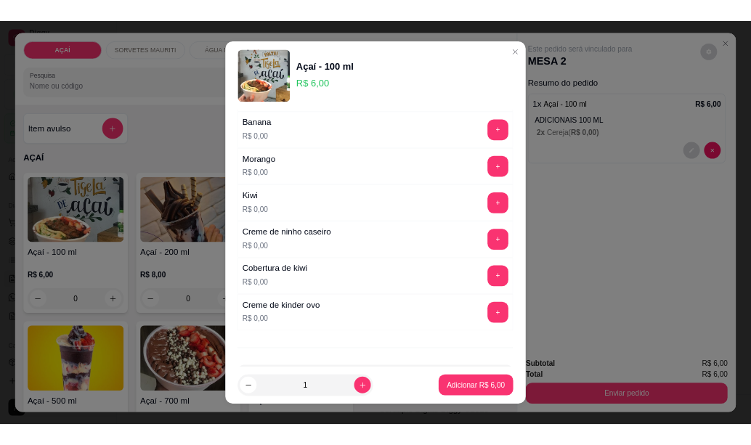
scroll to position [1939, 0]
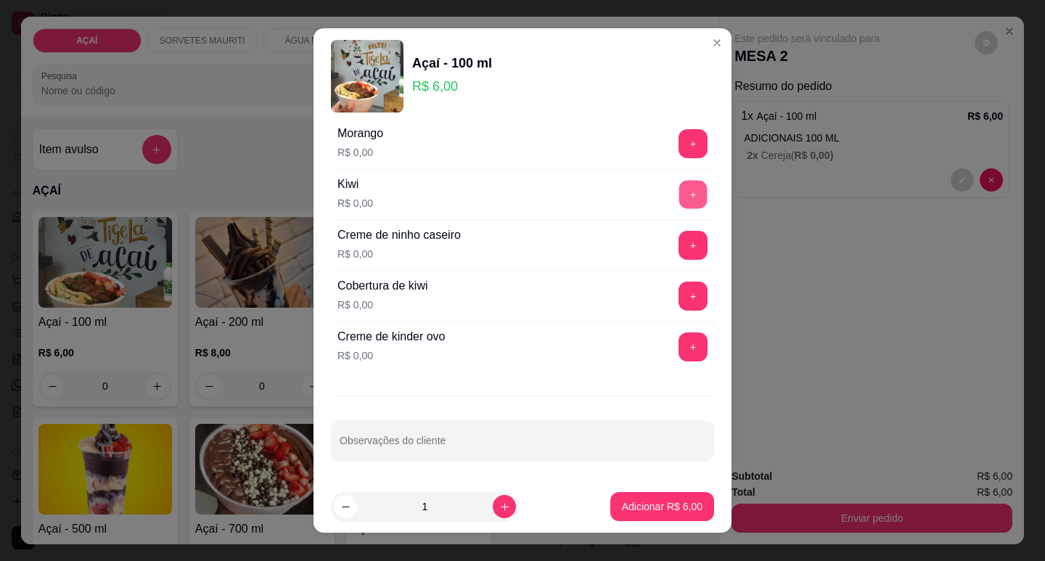
click at [679, 192] on button "+" at bounding box center [693, 194] width 28 height 28
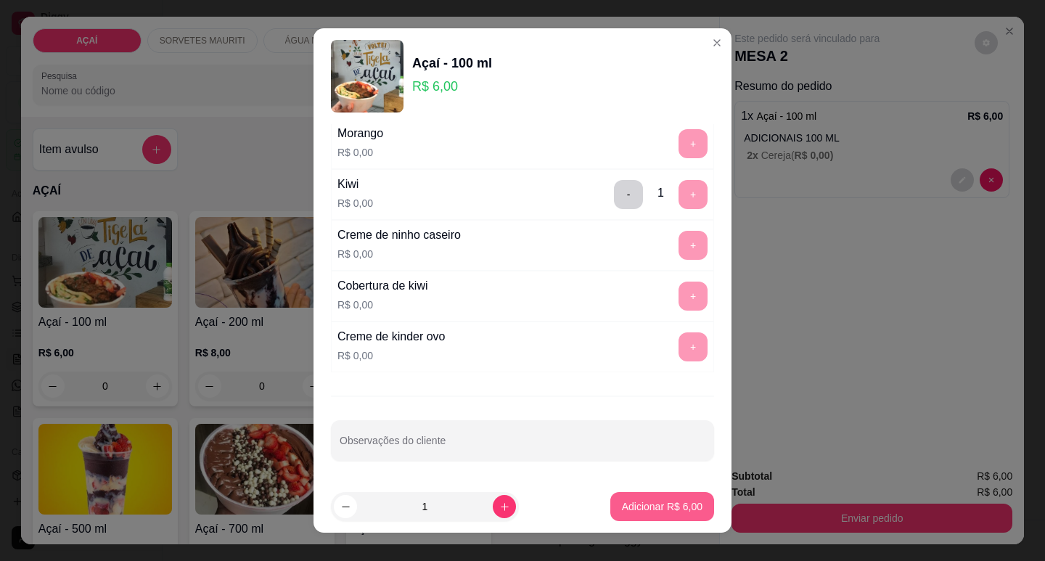
click at [672, 507] on p "Adicionar R$ 6,00" at bounding box center [662, 506] width 81 height 15
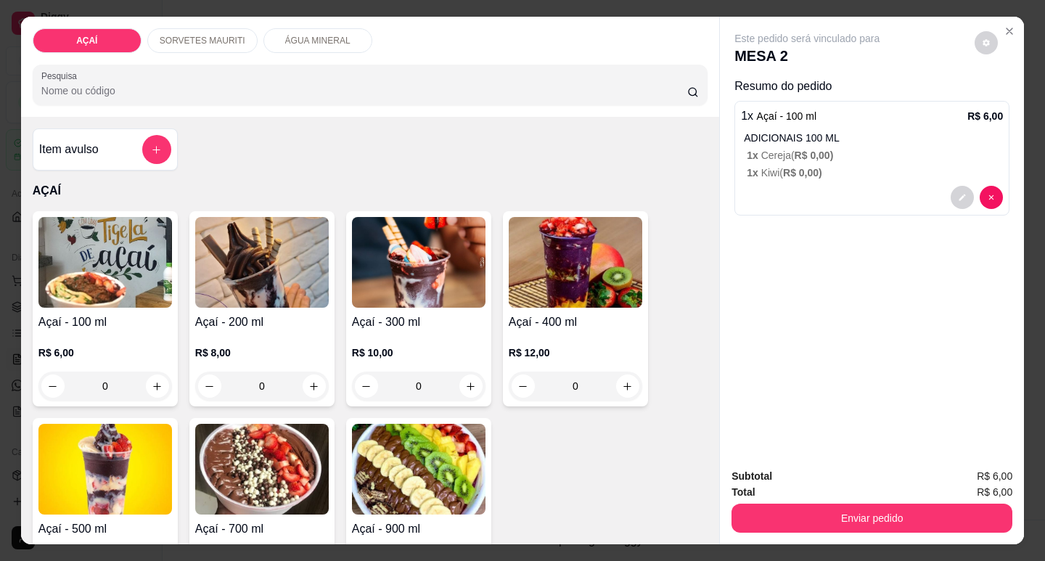
click at [122, 339] on div "R$ 6,00 0" at bounding box center [105, 366] width 134 height 70
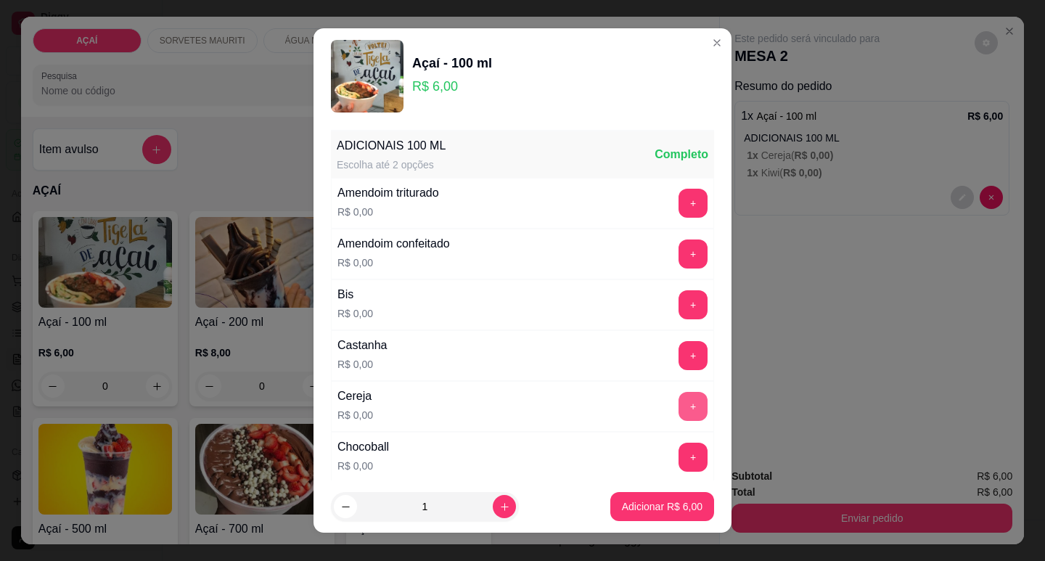
click at [679, 409] on button "+" at bounding box center [693, 406] width 29 height 29
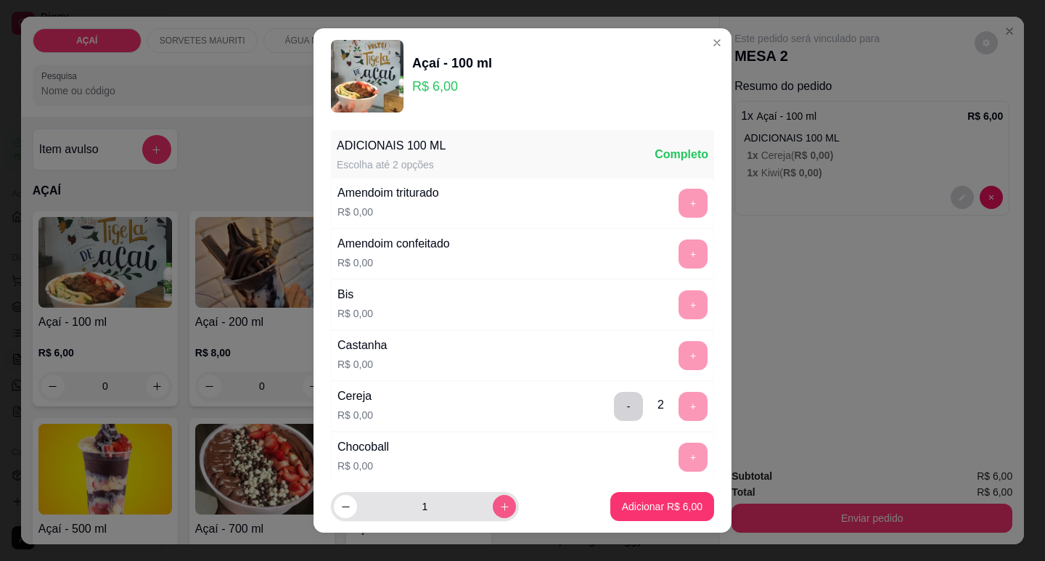
click at [493, 506] on button "increase-product-quantity" at bounding box center [504, 506] width 23 height 23
type input "2"
click at [631, 511] on p "Adicionar R$ 12,00" at bounding box center [659, 506] width 86 height 15
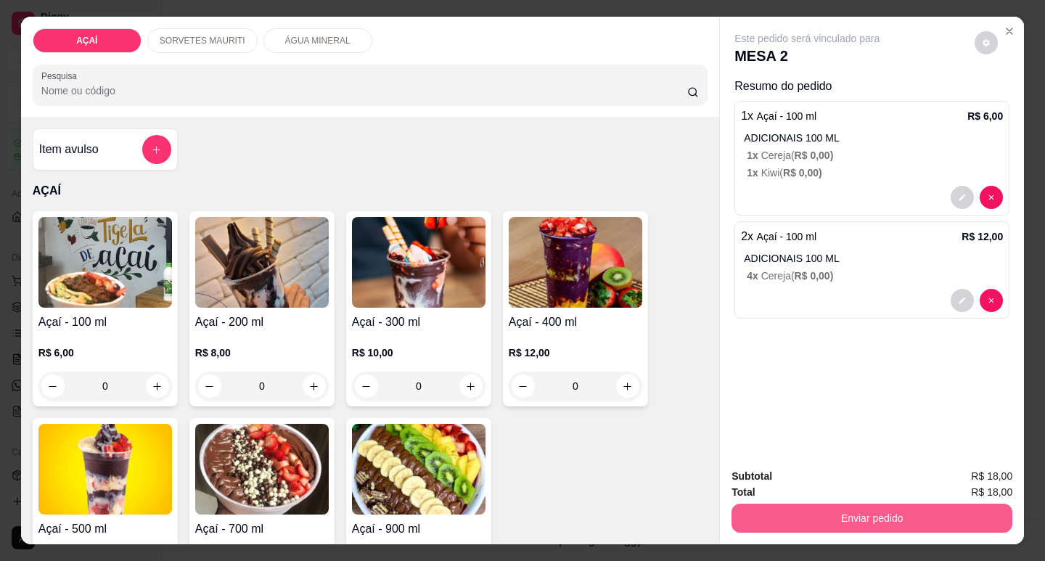
click at [822, 509] on button "Enviar pedido" at bounding box center [872, 518] width 281 height 29
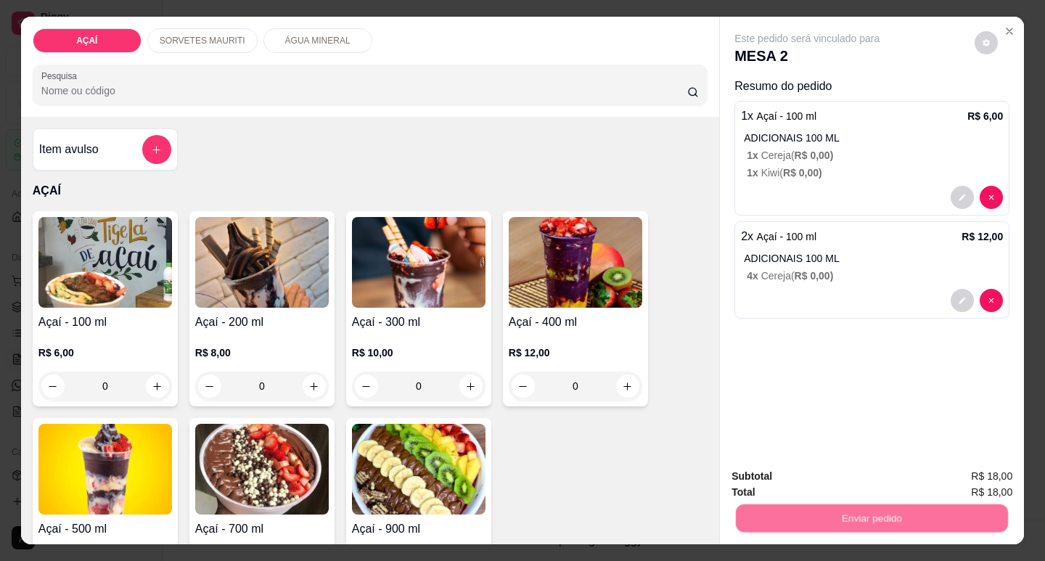
click at [856, 471] on button "Não registrar e enviar pedido" at bounding box center [824, 476] width 147 height 27
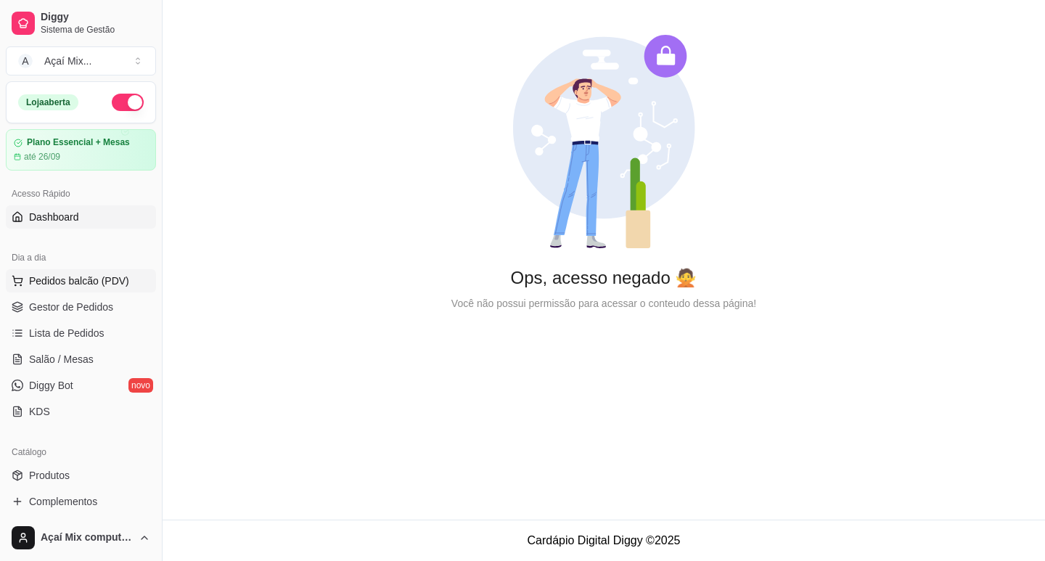
click at [37, 284] on span "Pedidos balcão (PDV)" at bounding box center [79, 281] width 100 height 15
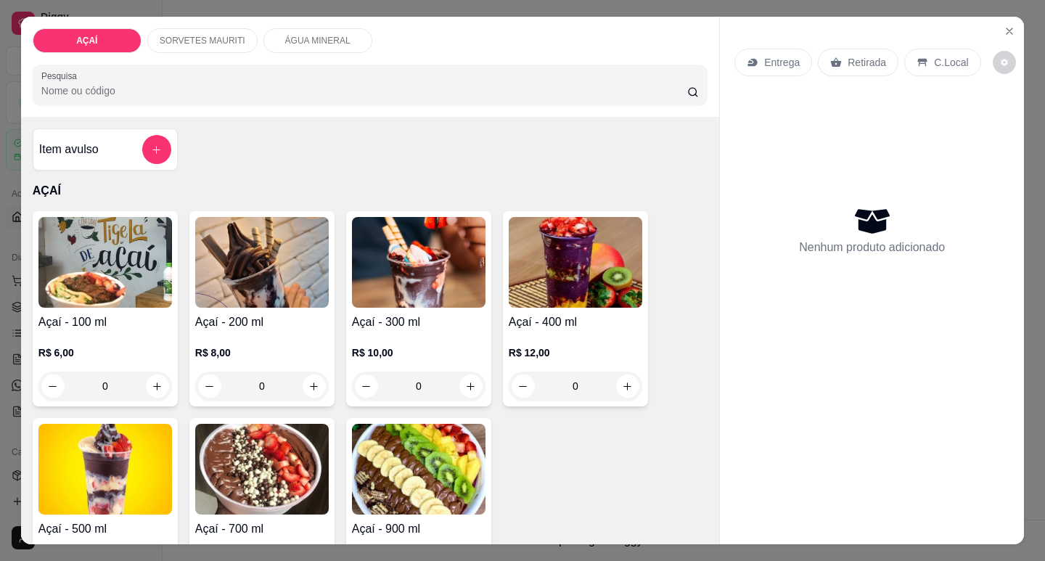
click at [511, 331] on div "R$ 12,00 0" at bounding box center [576, 366] width 134 height 70
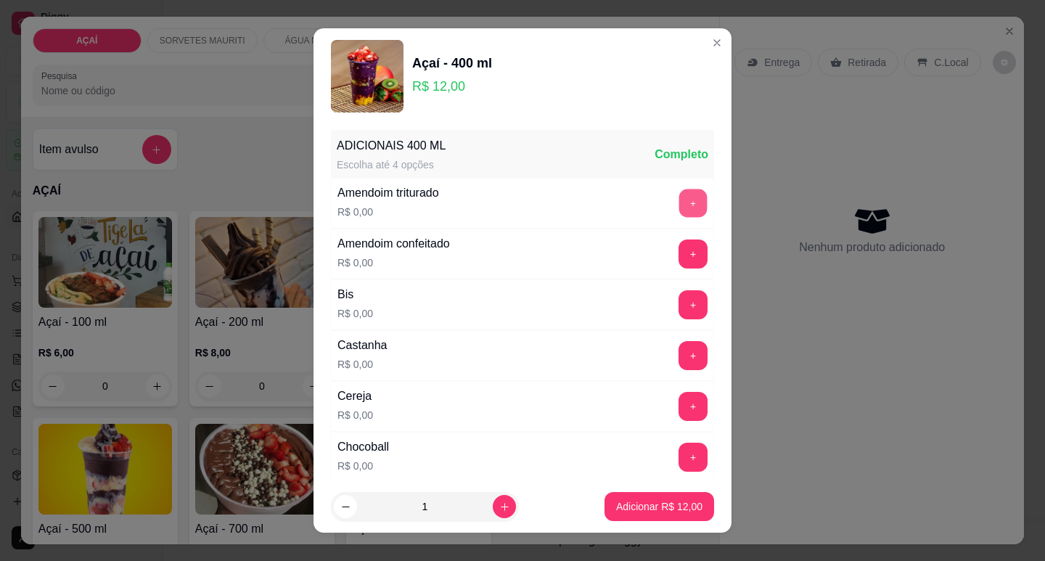
click at [679, 209] on button "+" at bounding box center [693, 203] width 28 height 28
click at [679, 353] on button "+" at bounding box center [693, 355] width 29 height 29
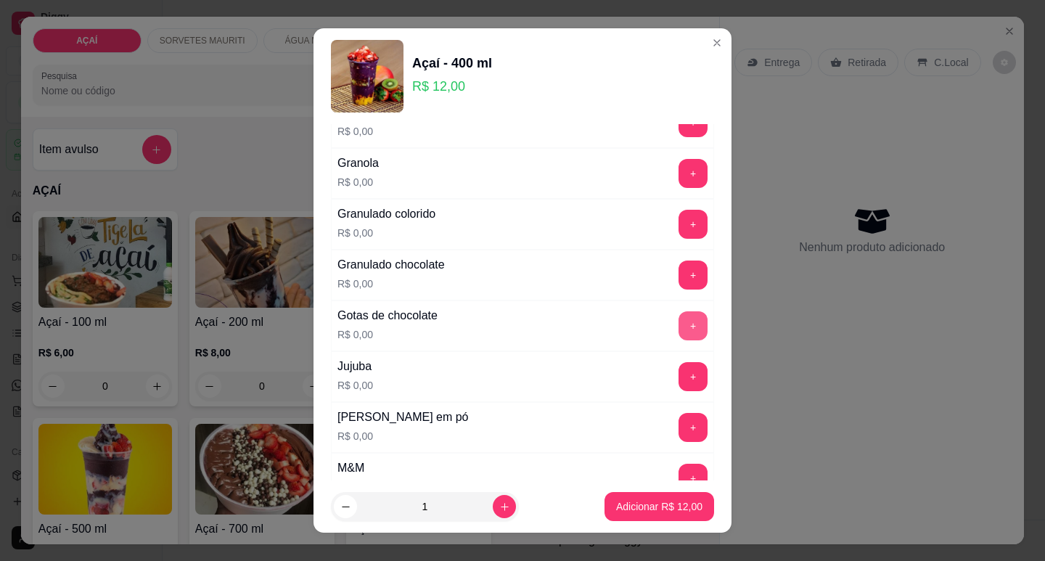
scroll to position [1234, 0]
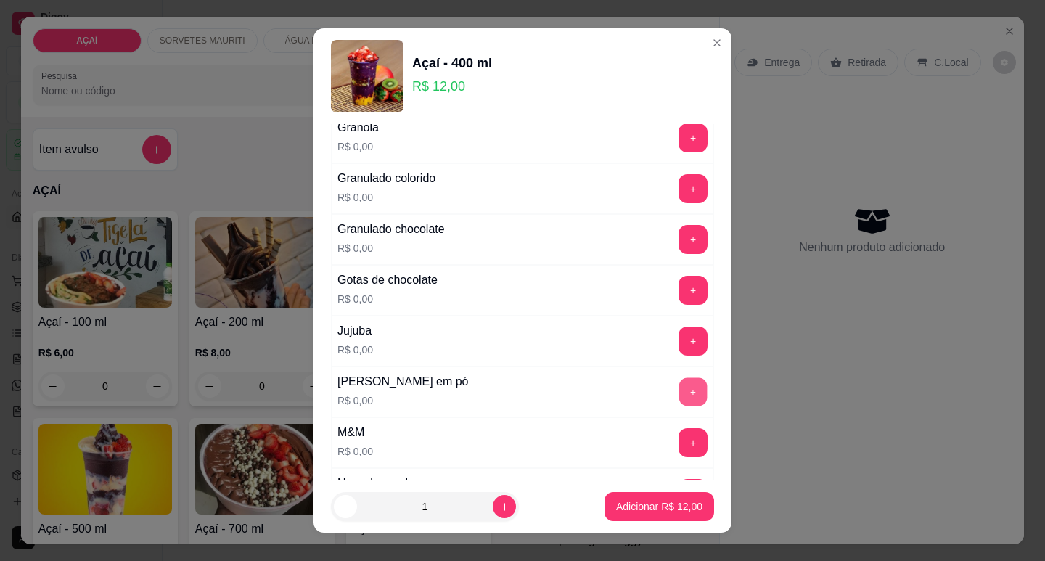
click at [679, 396] on button "+" at bounding box center [693, 391] width 28 height 28
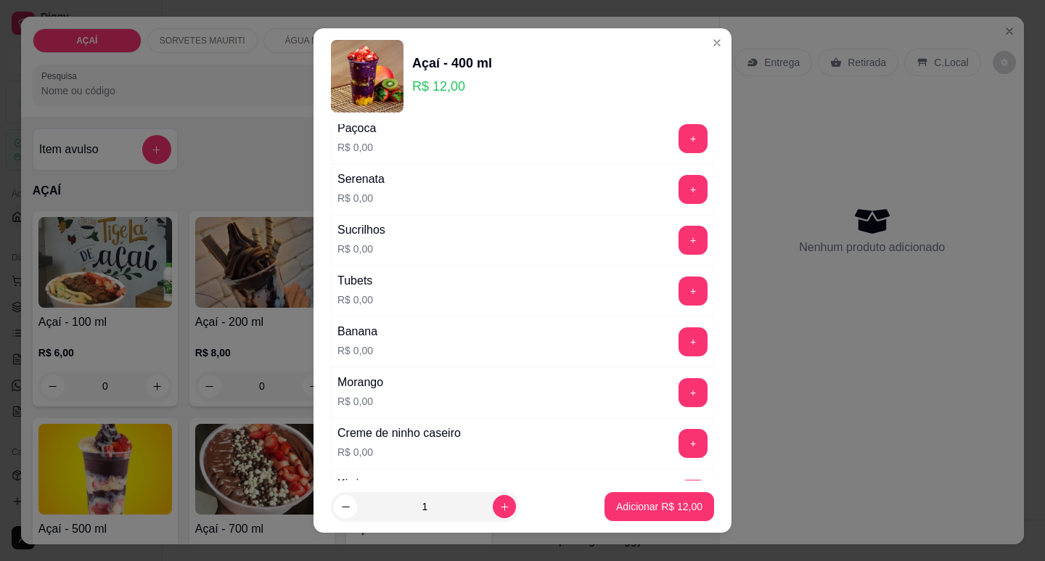
scroll to position [1742, 0]
click at [679, 329] on button "+" at bounding box center [693, 341] width 29 height 29
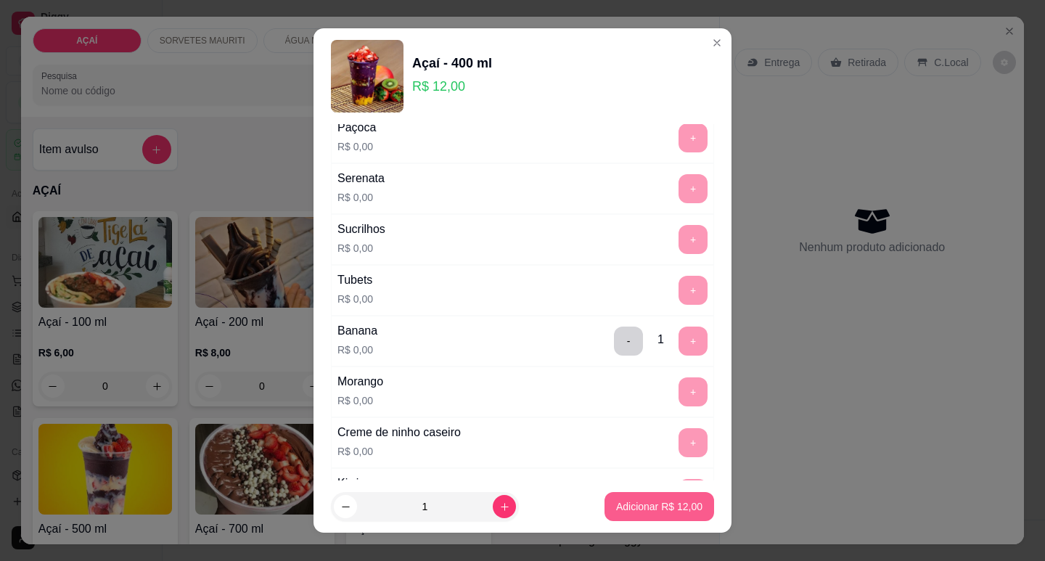
click at [642, 498] on button "Adicionar R$ 12,00" at bounding box center [660, 506] width 110 height 29
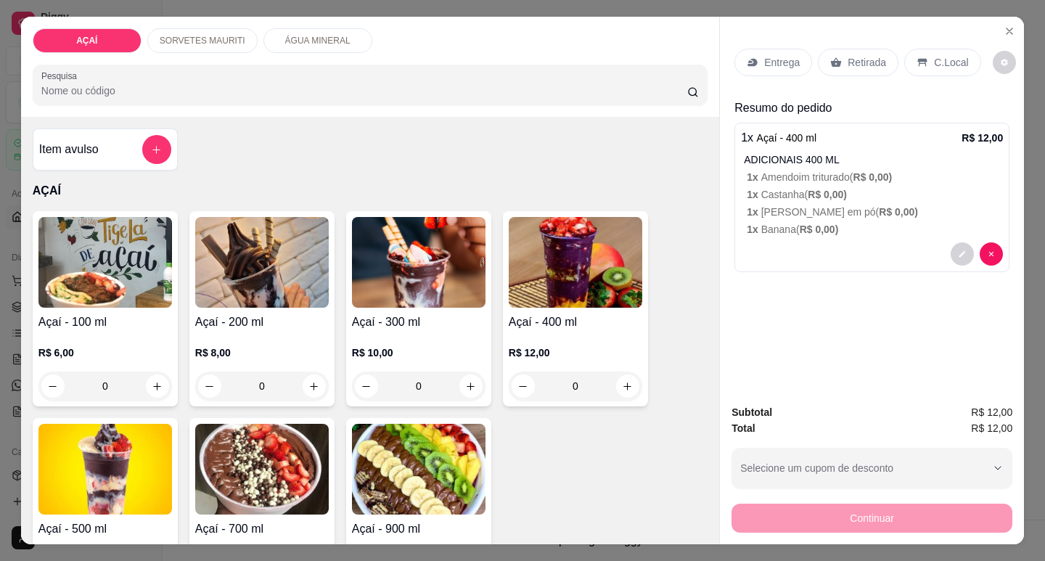
click at [766, 55] on p "Entrega" at bounding box center [782, 62] width 36 height 15
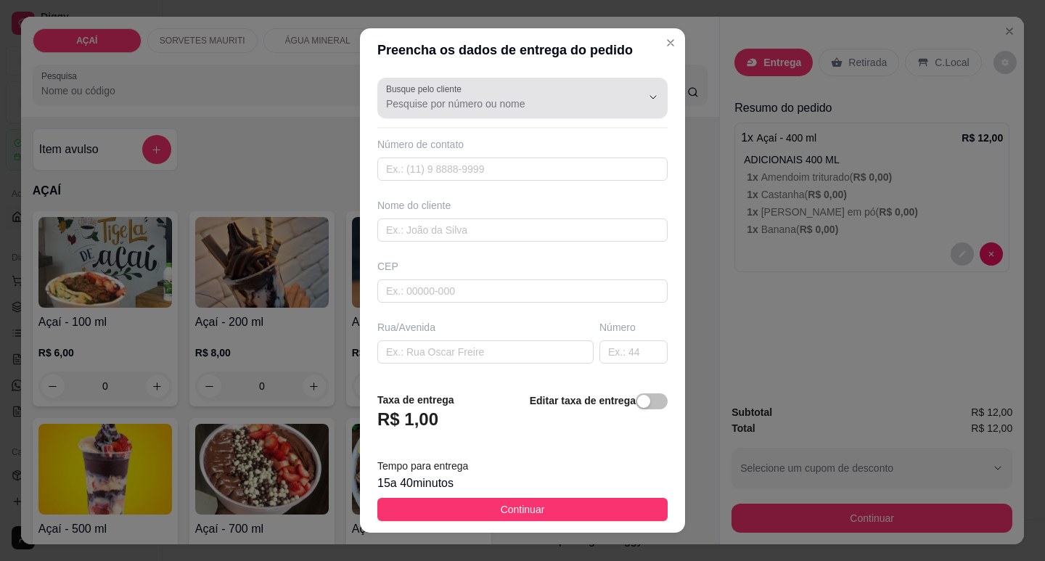
click at [406, 99] on input "Busque pelo cliente" at bounding box center [502, 104] width 232 height 15
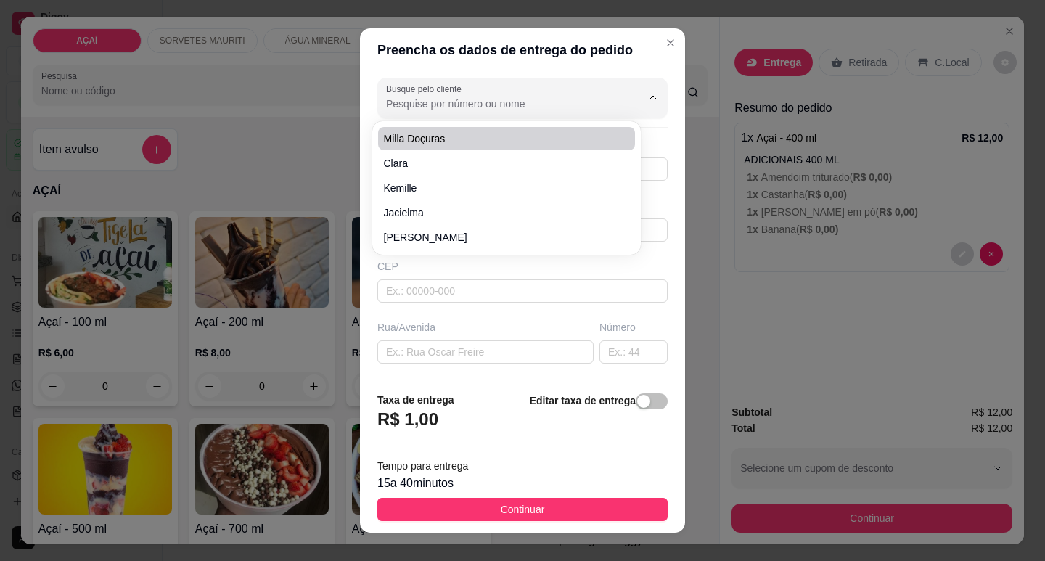
click at [467, 110] on input "Busque pelo cliente" at bounding box center [502, 104] width 232 height 15
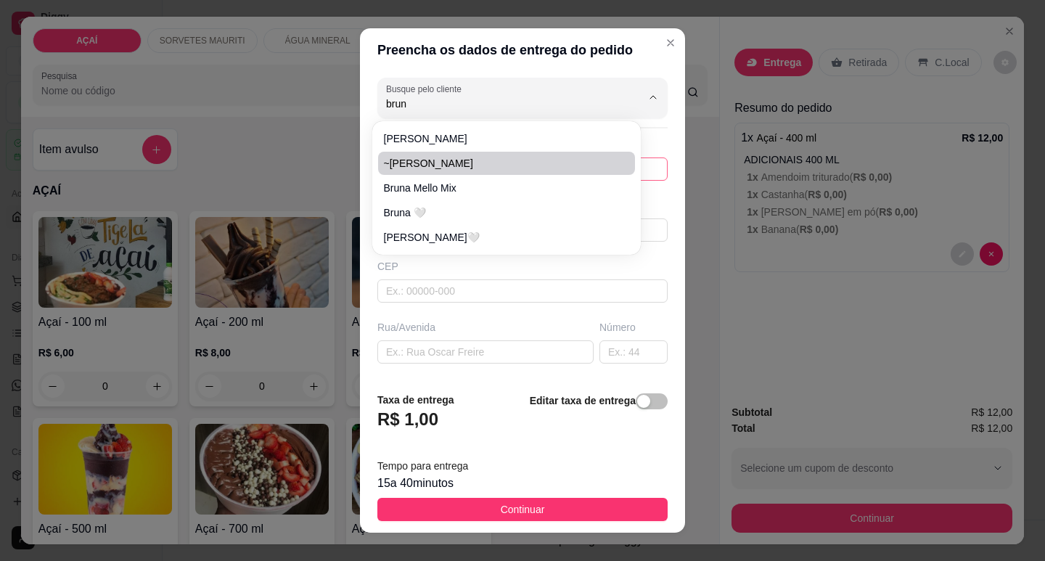
click at [489, 177] on ul "Bruna Mélo ~Bruno Bruna Mello Mix Bruna 🤍 Brunna Martins🤍" at bounding box center [506, 188] width 257 height 122
type input "Bruna Mello Mix"
type input "982021621"
type input "Bruna Mello Mix"
type input "5752000000000"
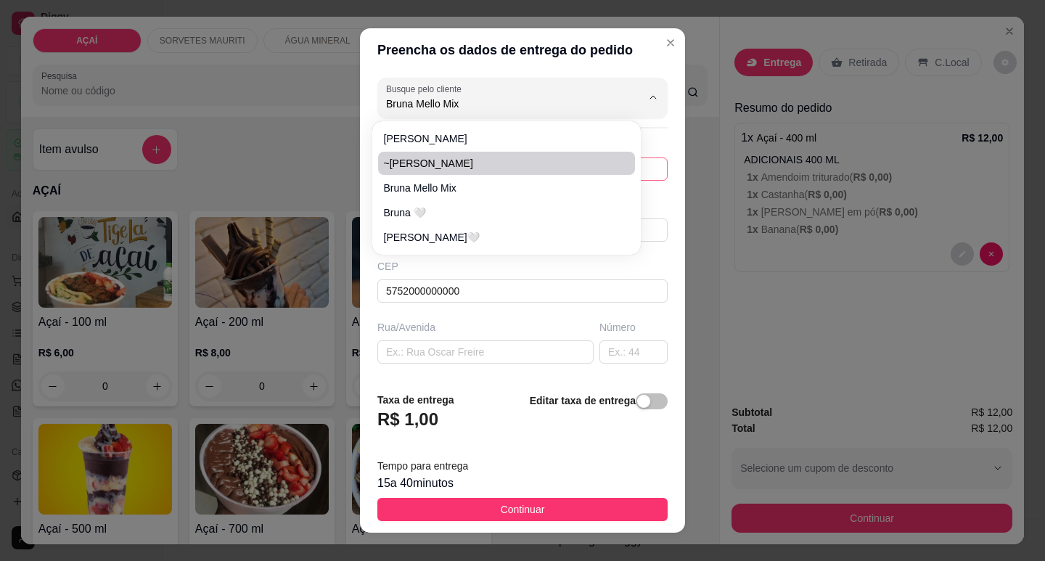
type input "Maravilha"
type input "Entrega na rua São Francisco Na casa do jogo do bich0"
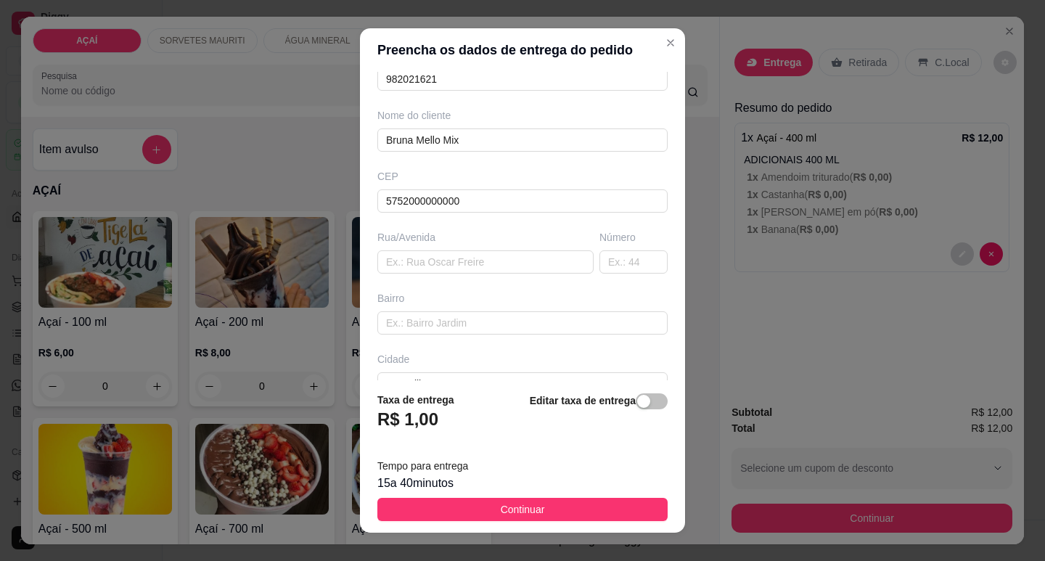
scroll to position [180, 0]
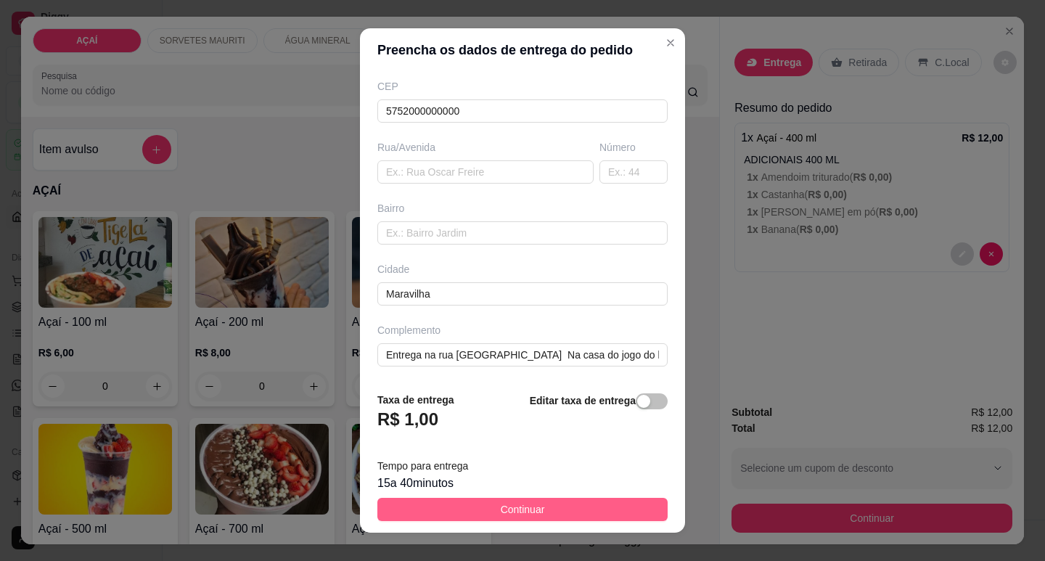
click at [564, 512] on button "Continuar" at bounding box center [522, 509] width 290 height 23
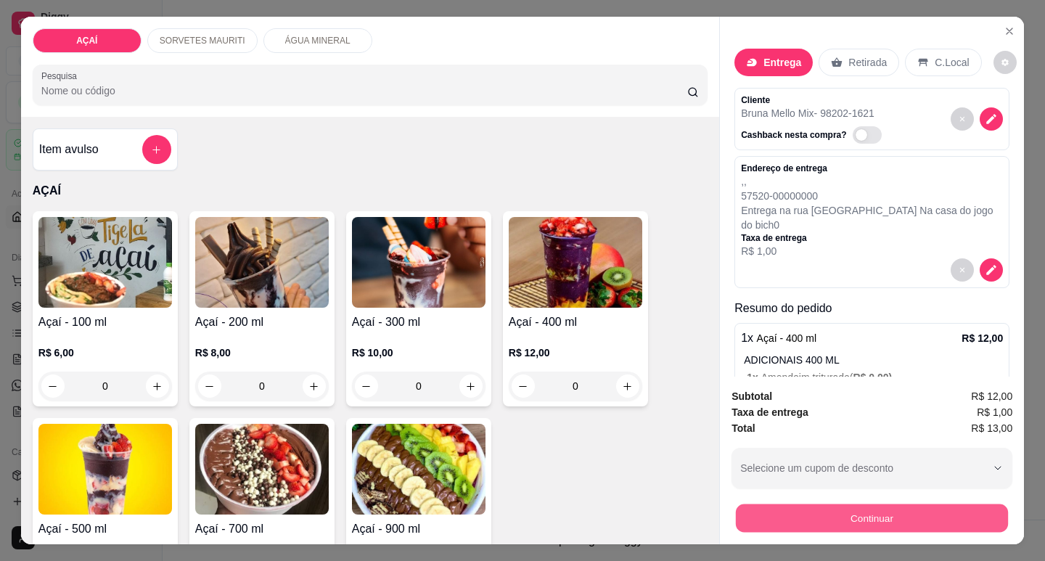
click at [849, 526] on button "Continuar" at bounding box center [872, 518] width 272 height 28
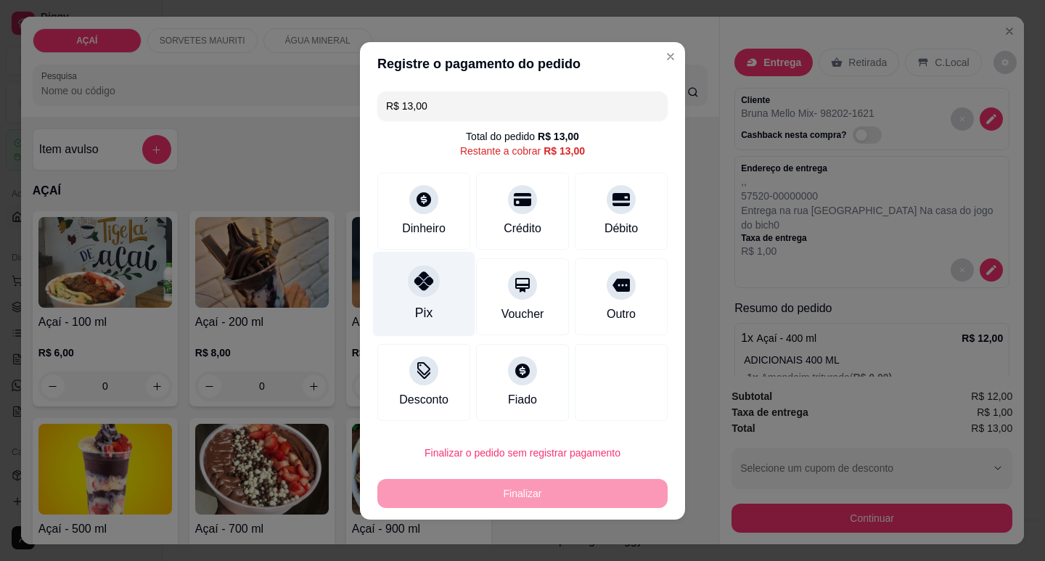
click at [389, 272] on div "Pix" at bounding box center [424, 293] width 102 height 85
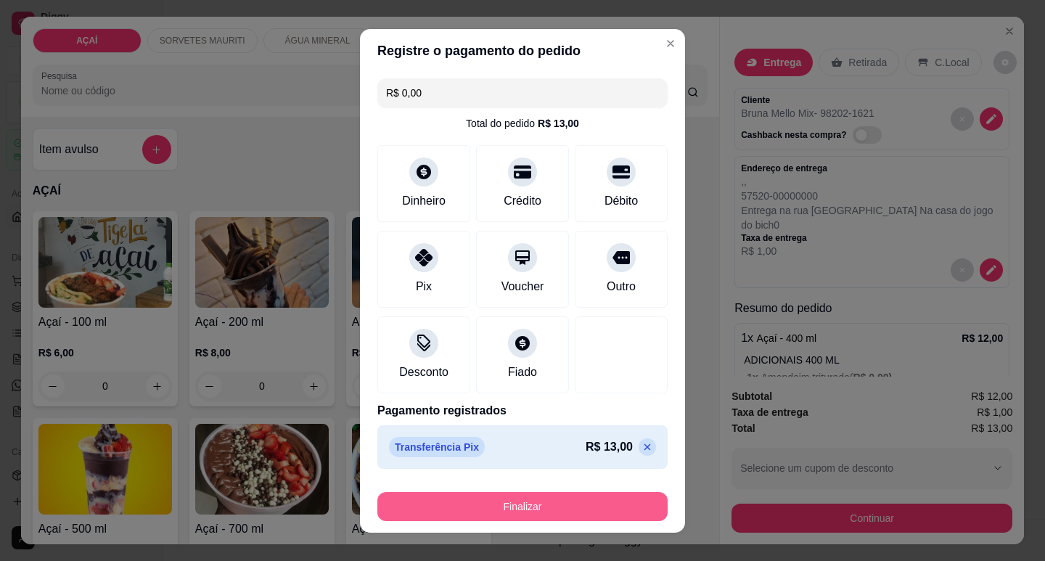
click at [565, 504] on button "Finalizar" at bounding box center [522, 506] width 290 height 29
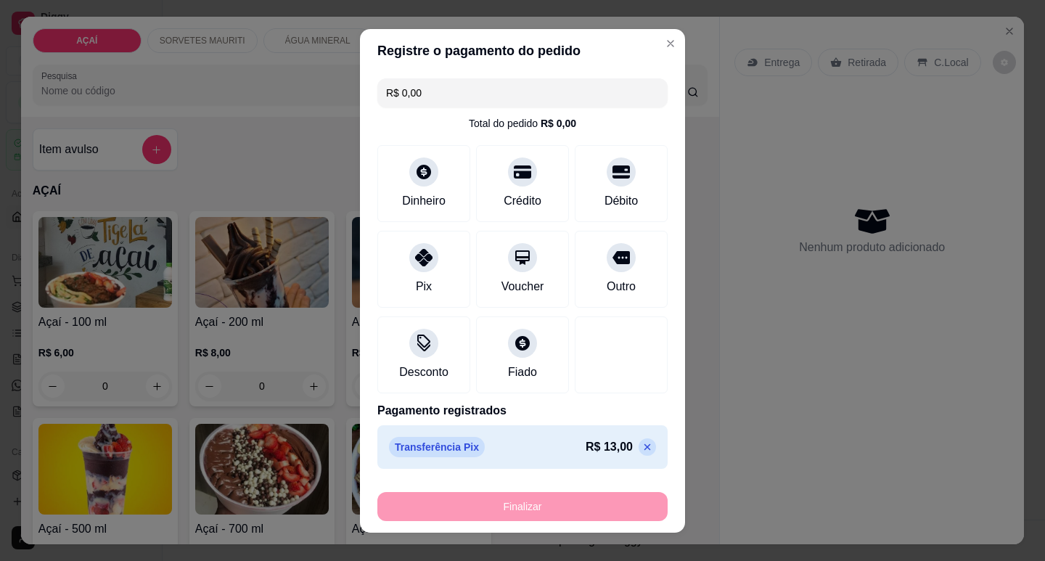
type input "-R$ 13,00"
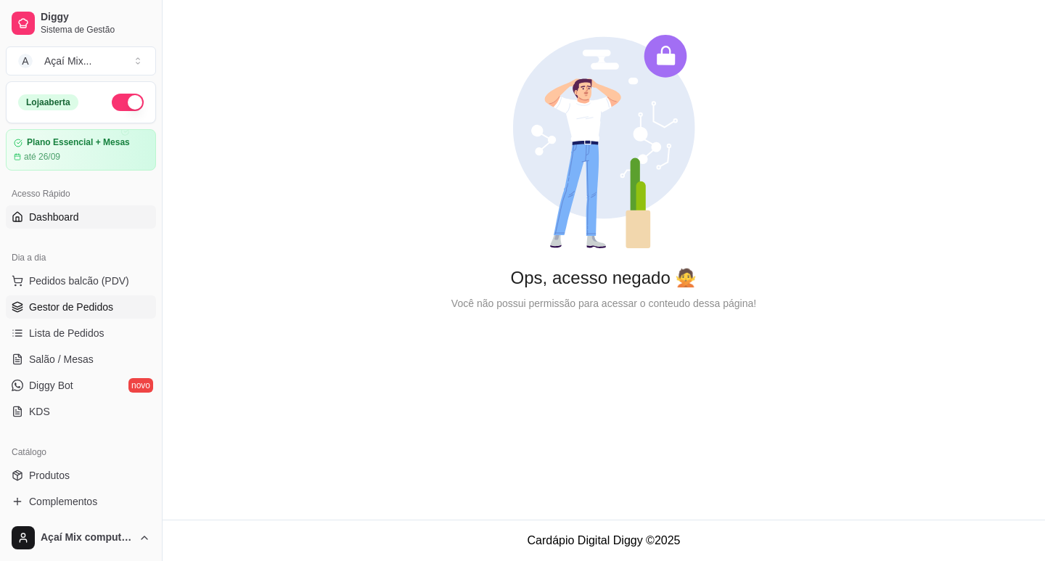
click at [86, 316] on link "Gestor de Pedidos" at bounding box center [81, 306] width 150 height 23
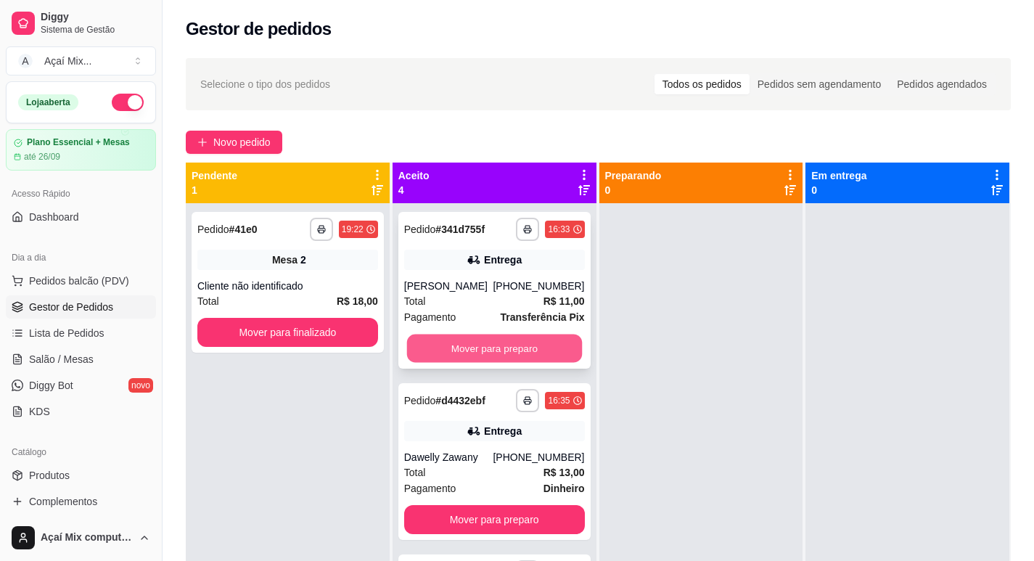
click at [488, 342] on button "Mover para preparo" at bounding box center [493, 349] width 175 height 28
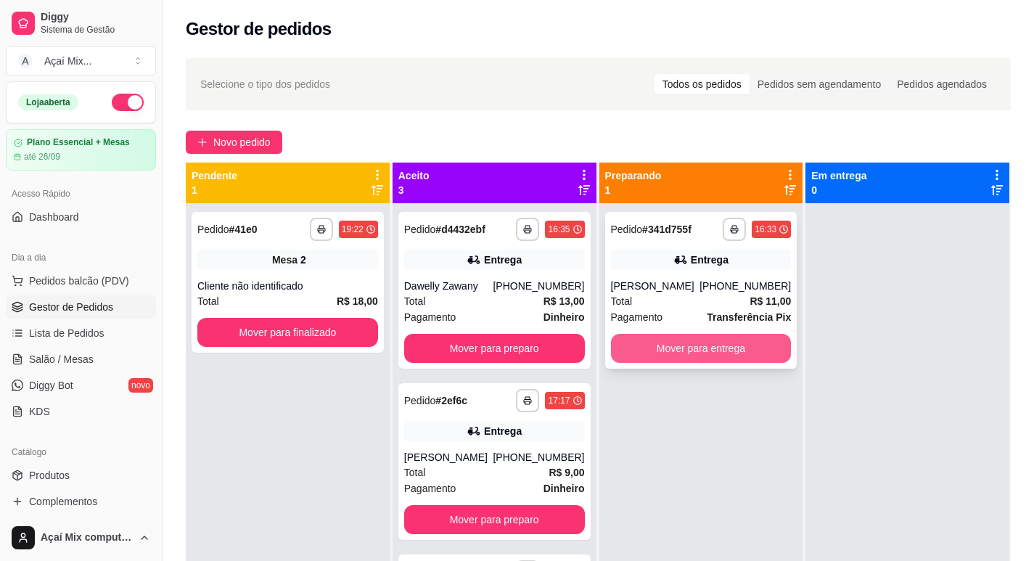
click at [621, 354] on button "Mover para entrega" at bounding box center [701, 348] width 181 height 29
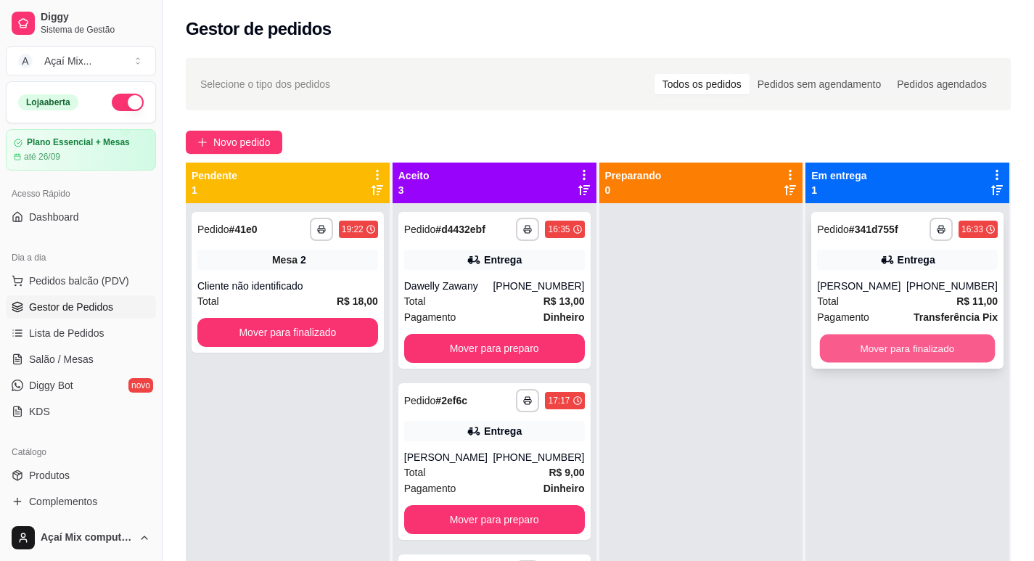
click at [852, 346] on button "Mover para finalizado" at bounding box center [907, 349] width 175 height 28
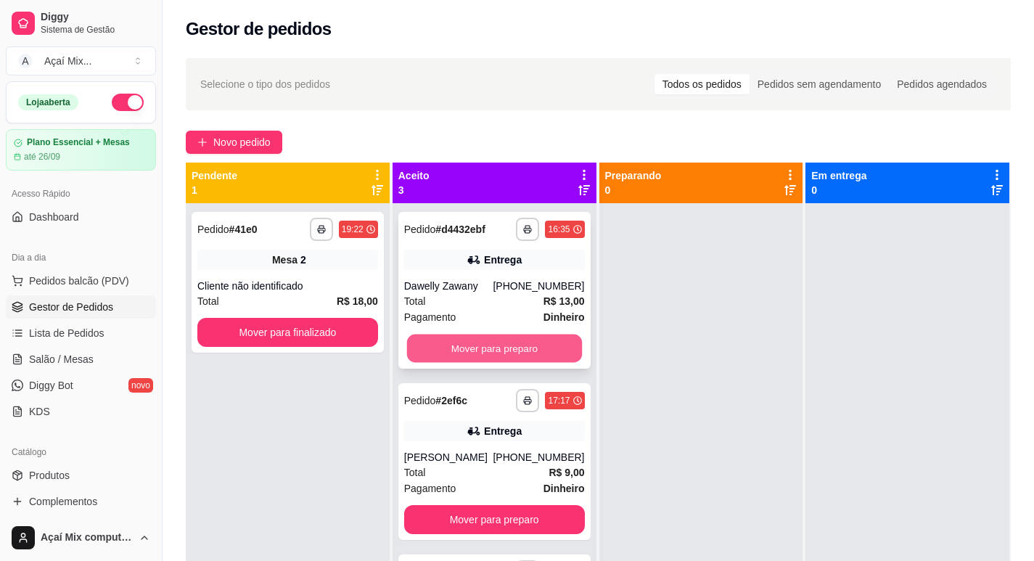
click at [543, 335] on button "Mover para preparo" at bounding box center [493, 349] width 175 height 28
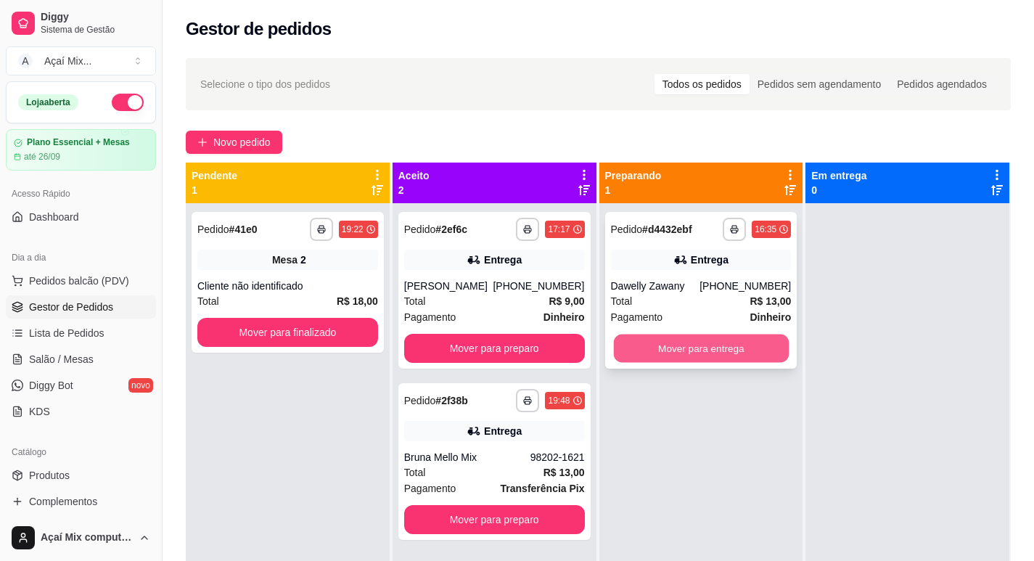
click at [683, 340] on button "Mover para entrega" at bounding box center [700, 349] width 175 height 28
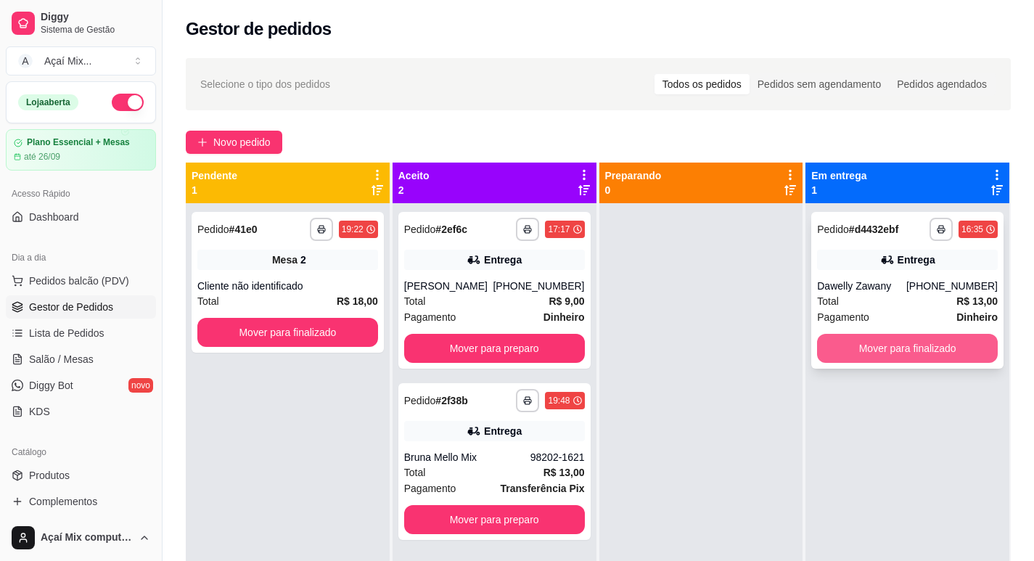
click at [843, 349] on button "Mover para finalizado" at bounding box center [907, 348] width 181 height 29
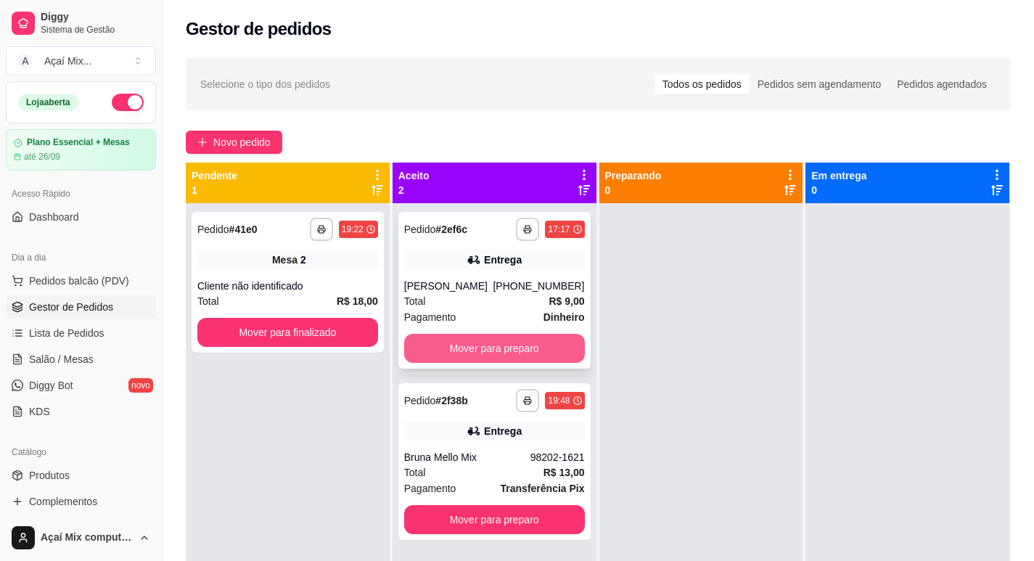
click at [521, 351] on button "Mover para preparo" at bounding box center [494, 348] width 181 height 29
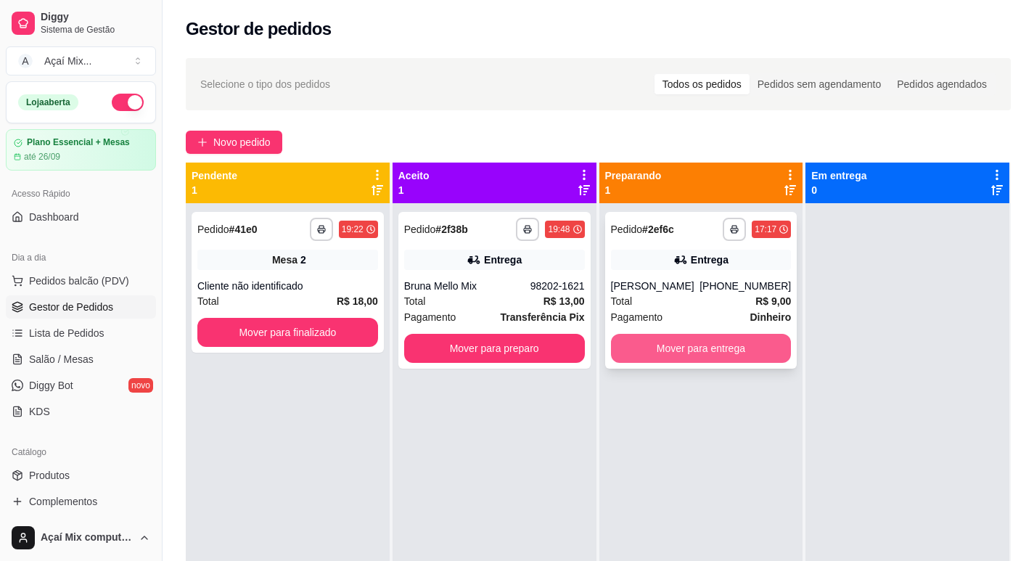
click at [690, 340] on button "Mover para entrega" at bounding box center [701, 348] width 181 height 29
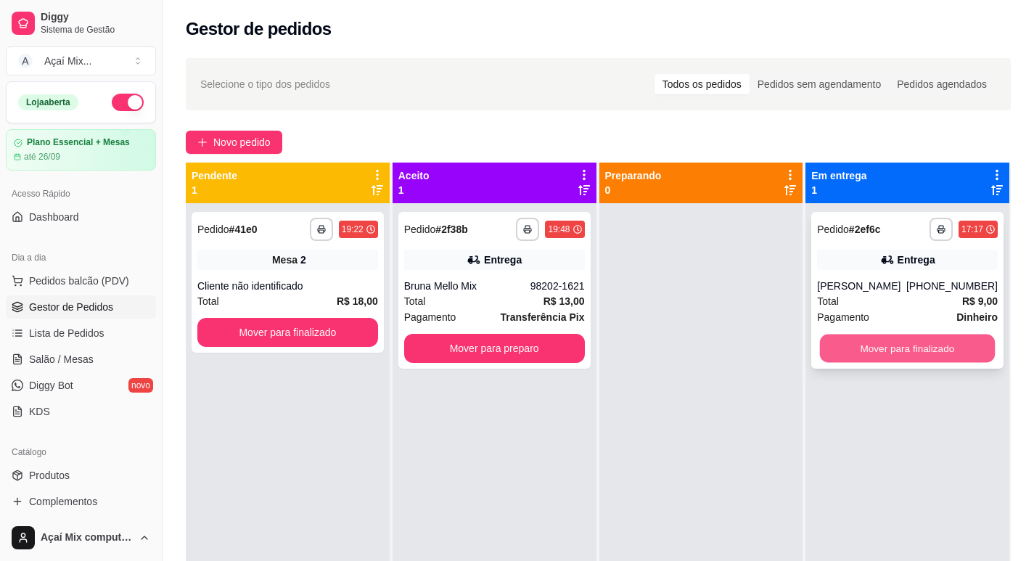
click at [941, 348] on button "Mover para finalizado" at bounding box center [907, 349] width 175 height 28
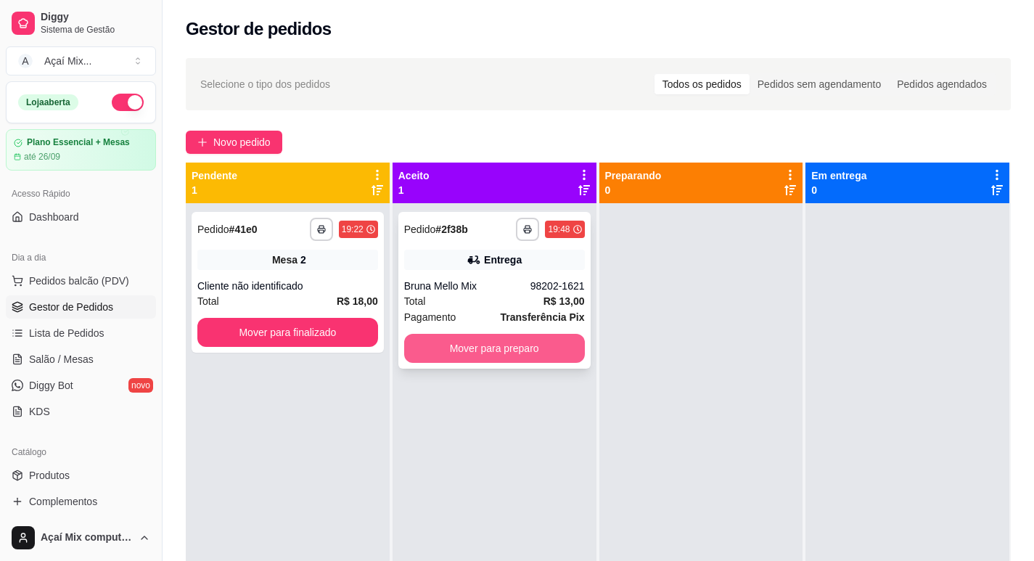
click at [543, 346] on button "Mover para preparo" at bounding box center [494, 348] width 181 height 29
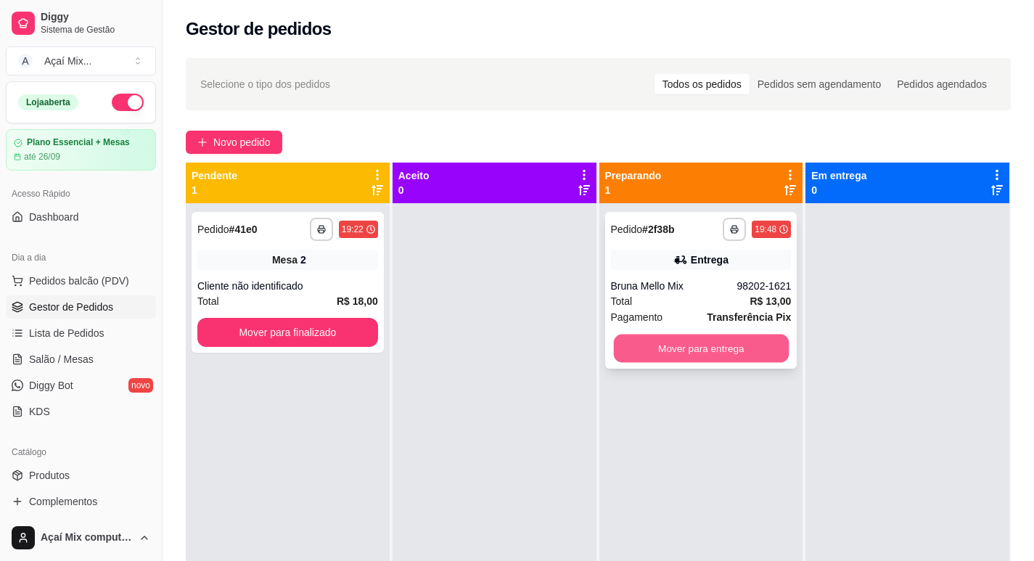
click at [724, 356] on button "Mover para entrega" at bounding box center [700, 349] width 175 height 28
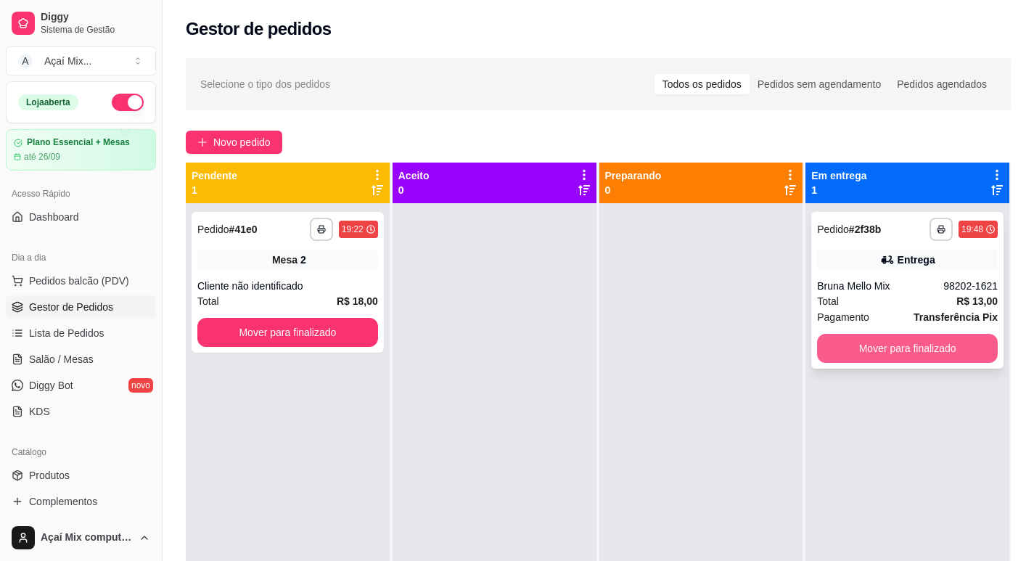
click at [857, 356] on button "Mover para finalizado" at bounding box center [907, 348] width 181 height 29
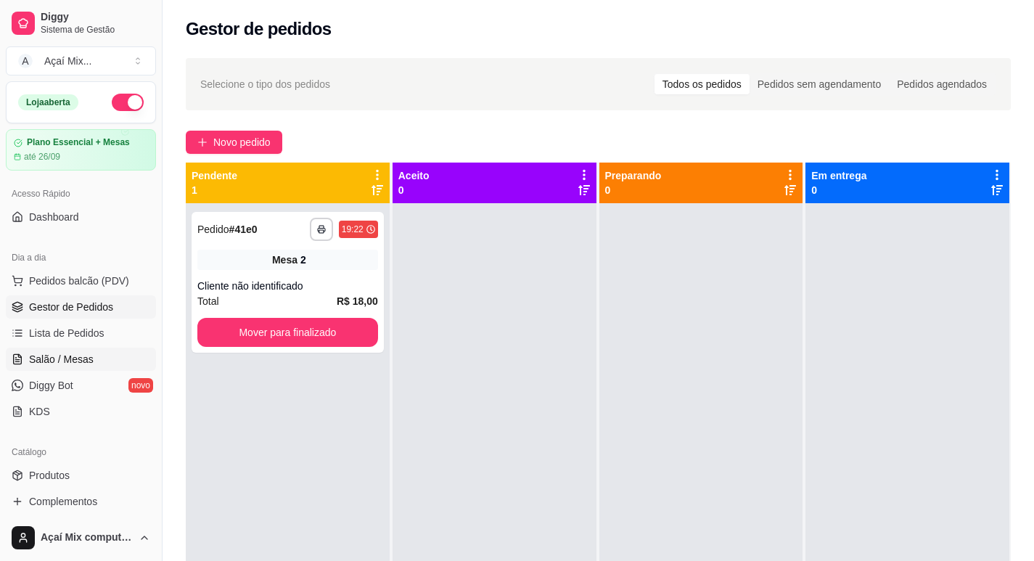
click at [86, 361] on span "Salão / Mesas" at bounding box center [61, 359] width 65 height 15
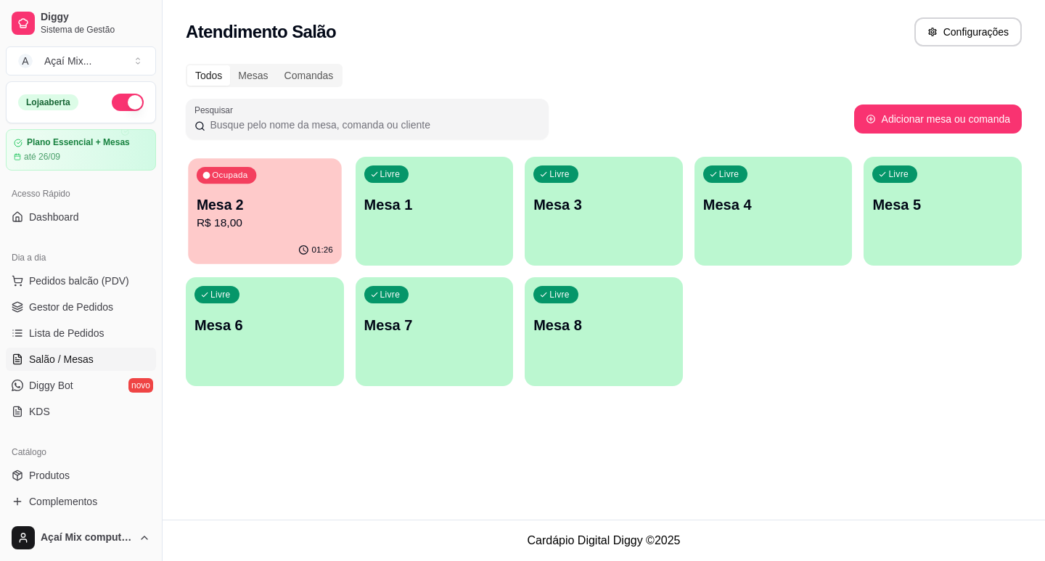
click at [275, 226] on p "R$ 18,00" at bounding box center [265, 223] width 136 height 17
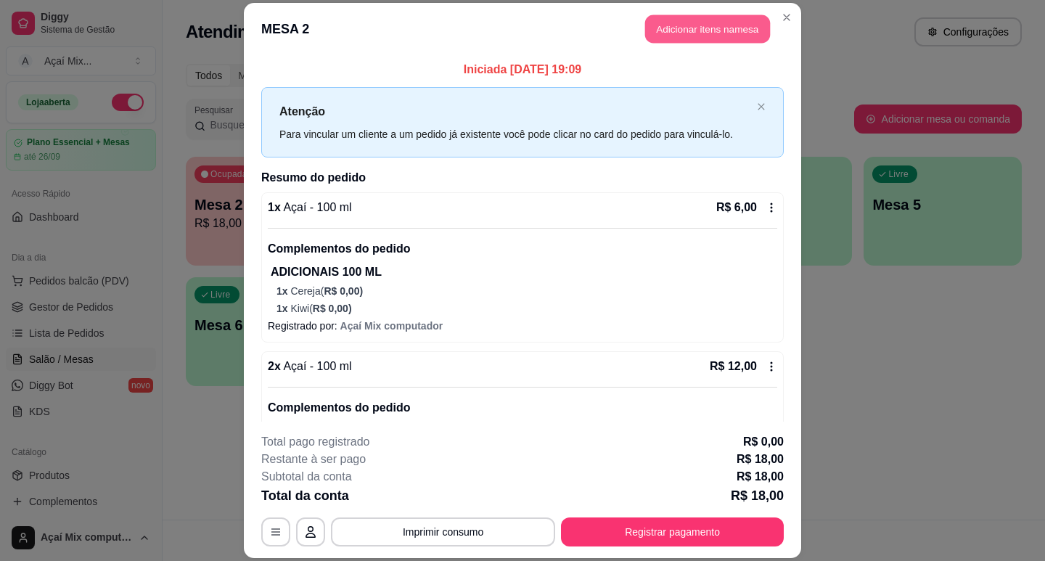
click at [721, 30] on button "Adicionar itens na mesa" at bounding box center [707, 29] width 125 height 28
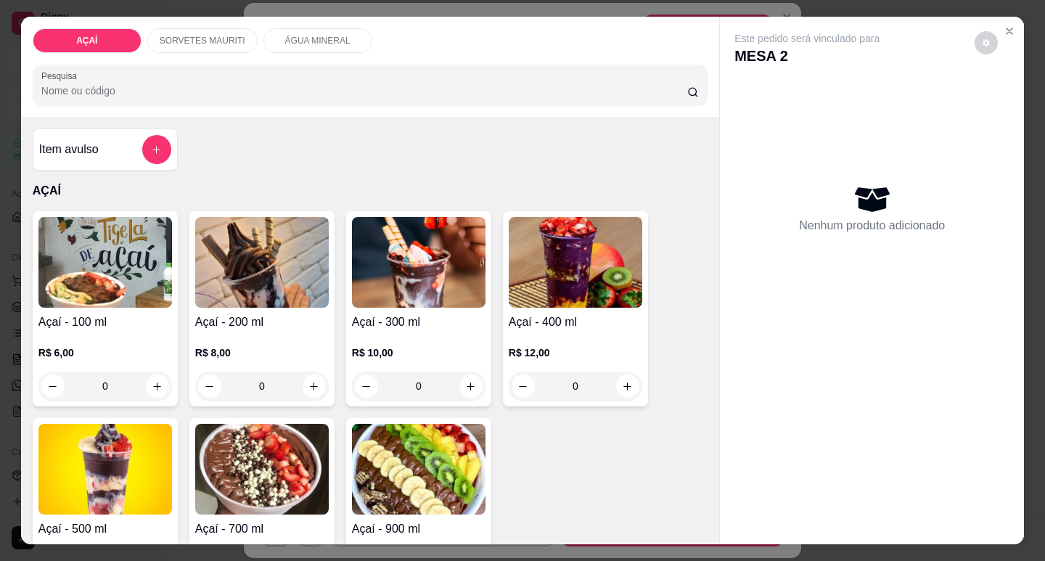
click at [184, 35] on p "SORVETES MAURITI" at bounding box center [203, 41] width 86 height 12
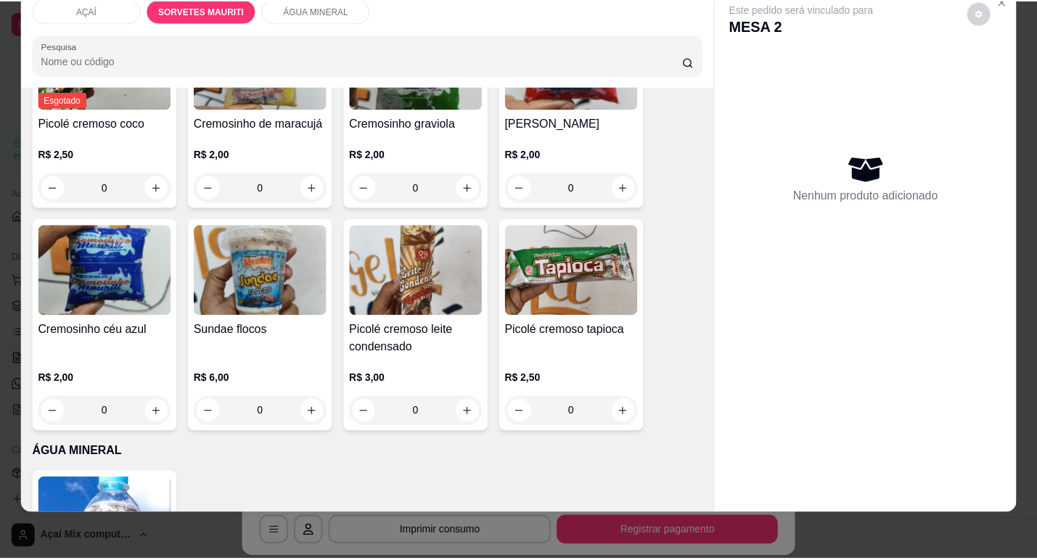
scroll to position [871, 0]
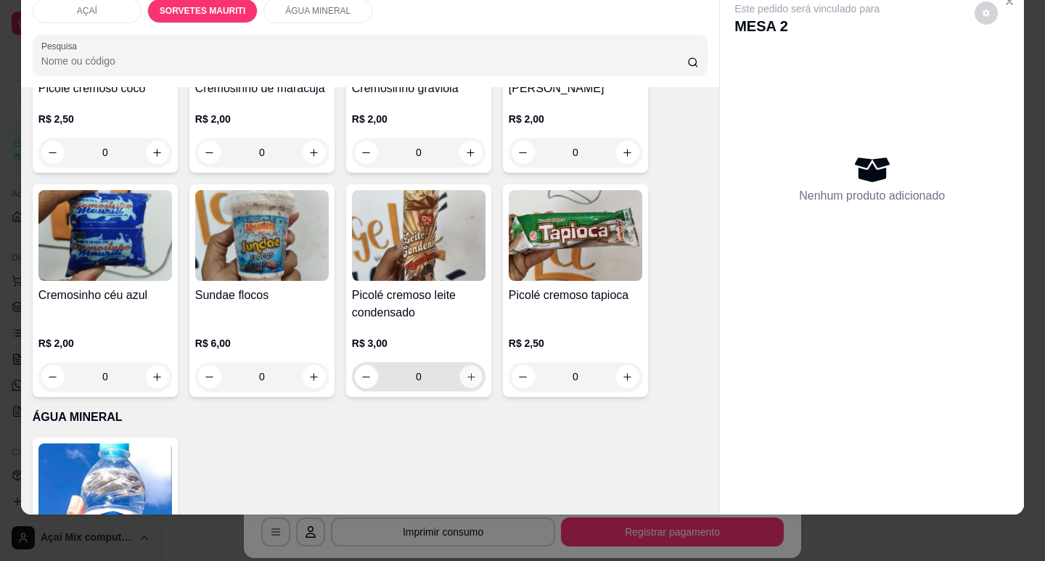
click at [471, 367] on button "increase-product-quantity" at bounding box center [470, 377] width 23 height 23
type input "1"
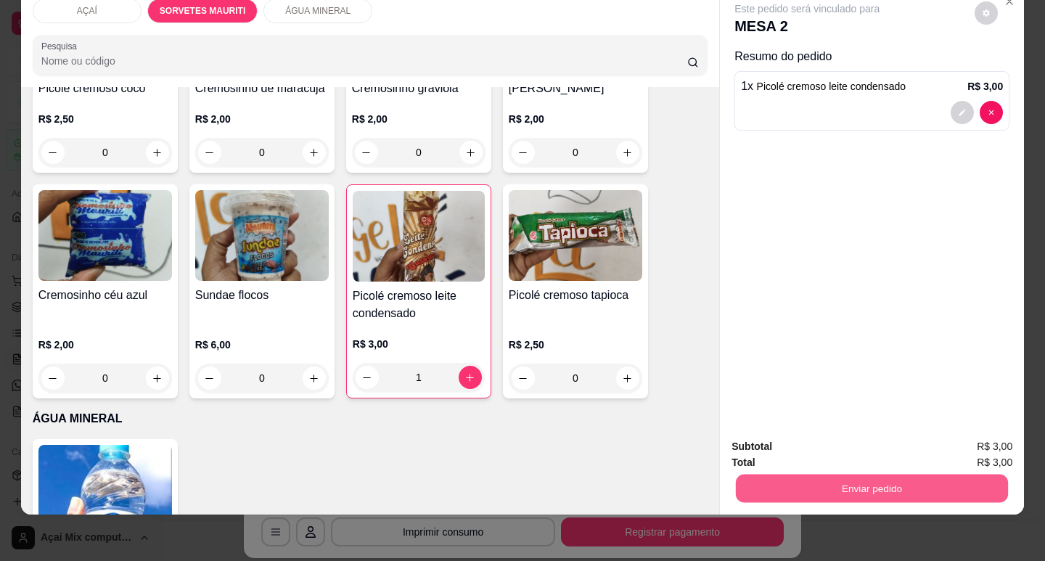
click at [837, 474] on button "Enviar pedido" at bounding box center [872, 488] width 272 height 28
click at [882, 433] on button "Não registrar e enviar pedido" at bounding box center [823, 442] width 151 height 28
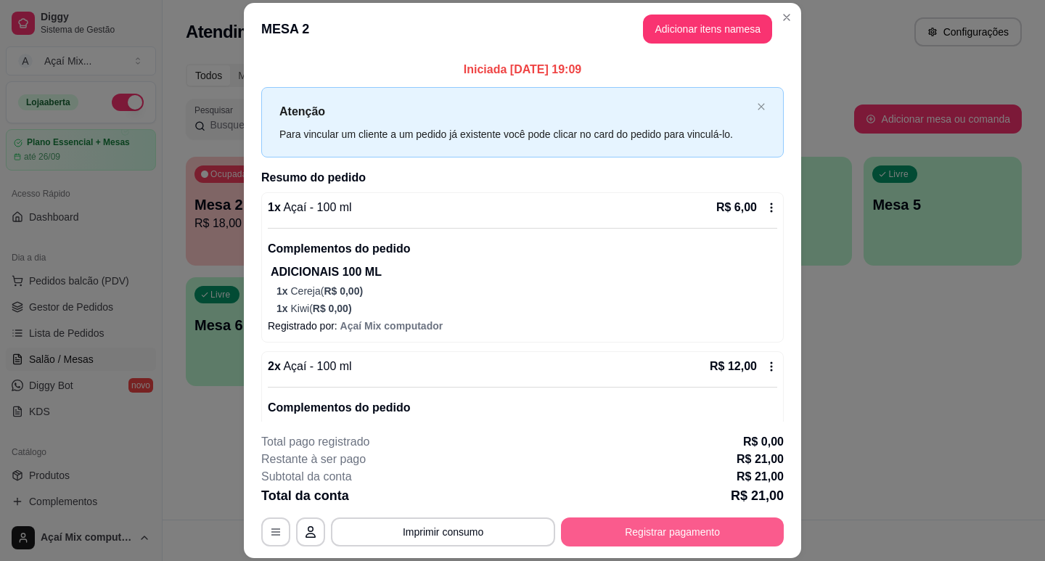
click at [639, 531] on button "Registrar pagamento" at bounding box center [672, 532] width 223 height 29
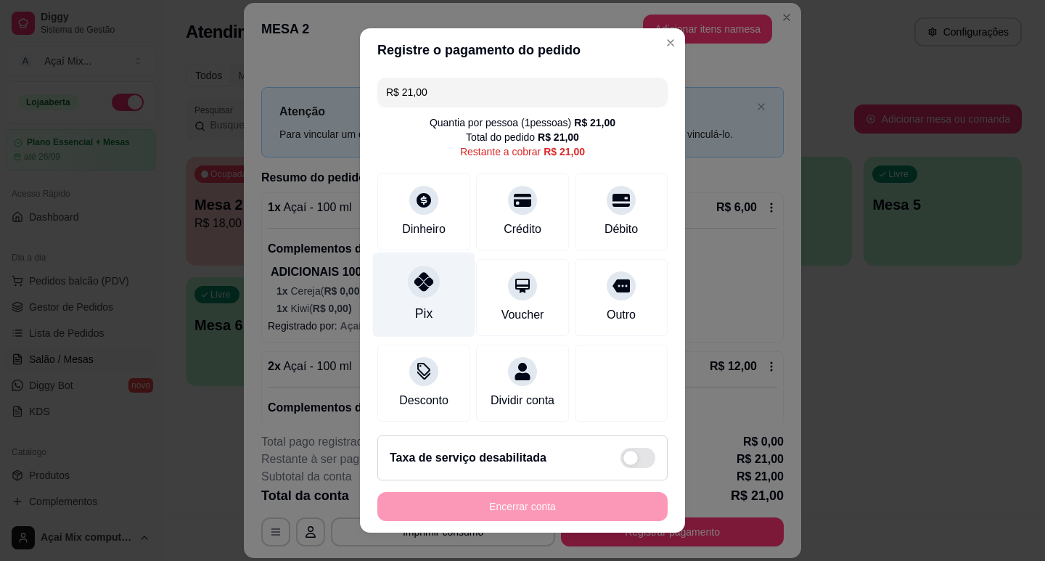
click at [414, 287] on icon at bounding box center [423, 281] width 19 height 19
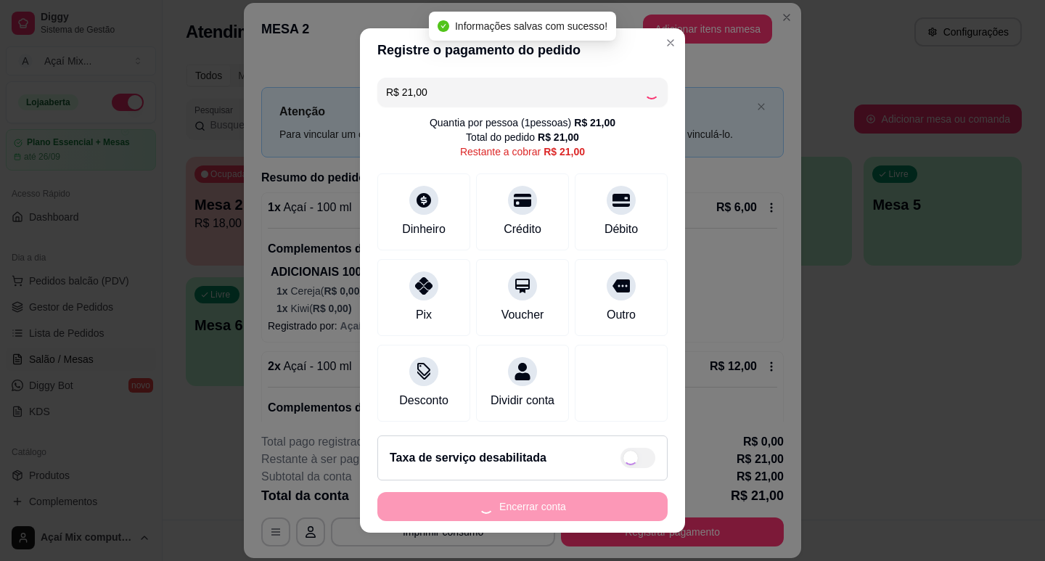
type input "R$ 0,00"
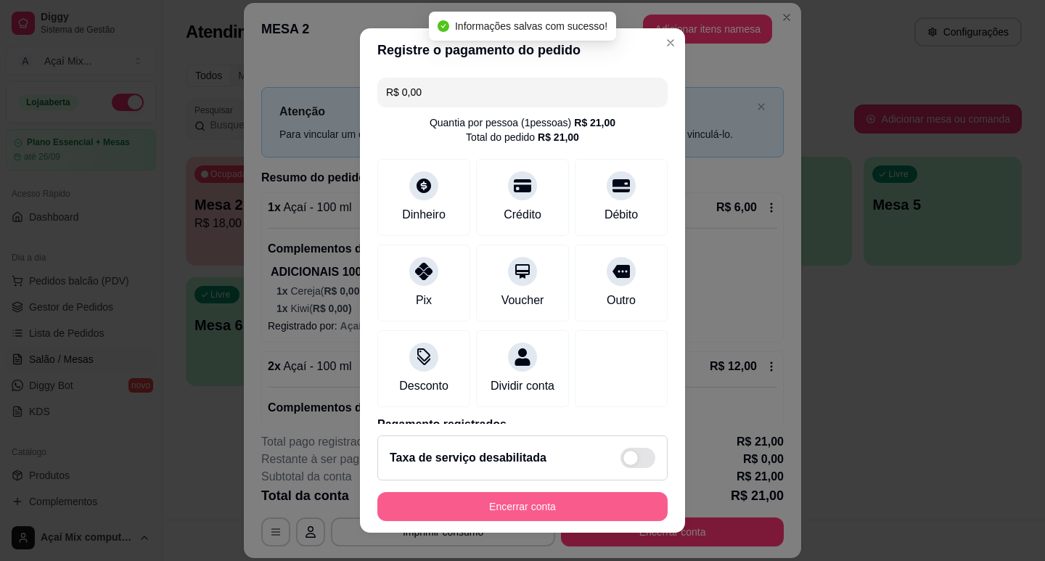
click at [526, 502] on button "Encerrar conta" at bounding box center [522, 506] width 290 height 29
